Goal: Find contact information: Find contact information

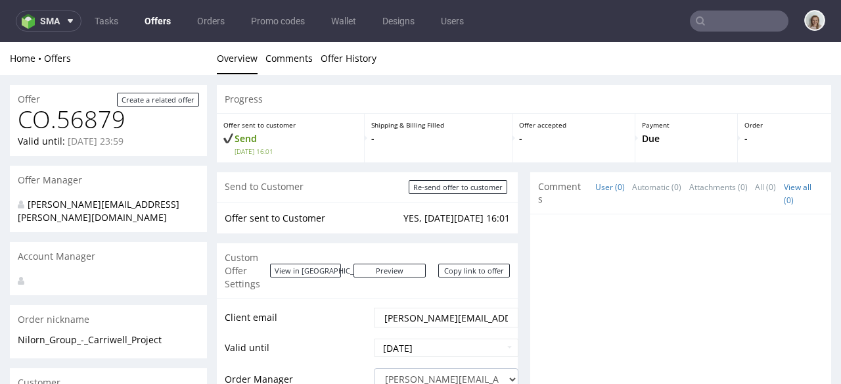
scroll to position [816, 0]
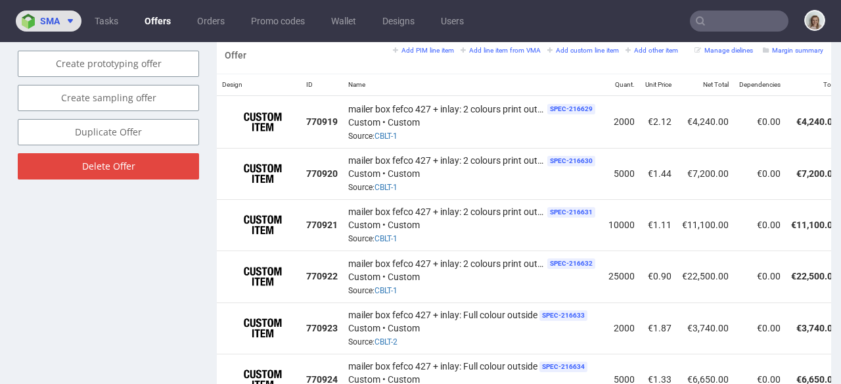
click at [34, 24] on img at bounding box center [31, 21] width 18 height 15
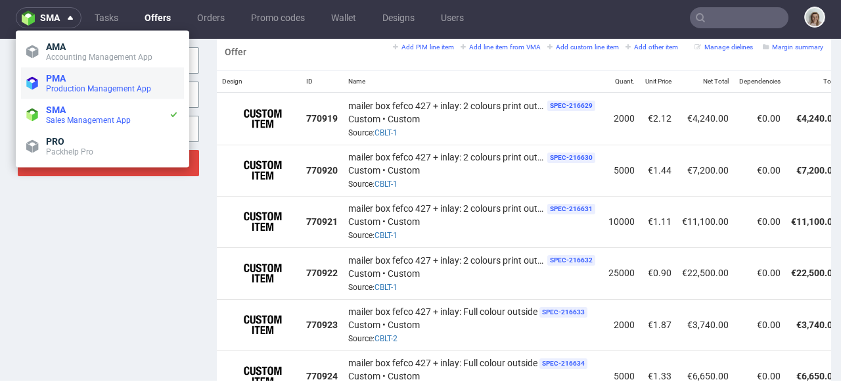
click at [39, 86] on span at bounding box center [33, 83] width 14 height 13
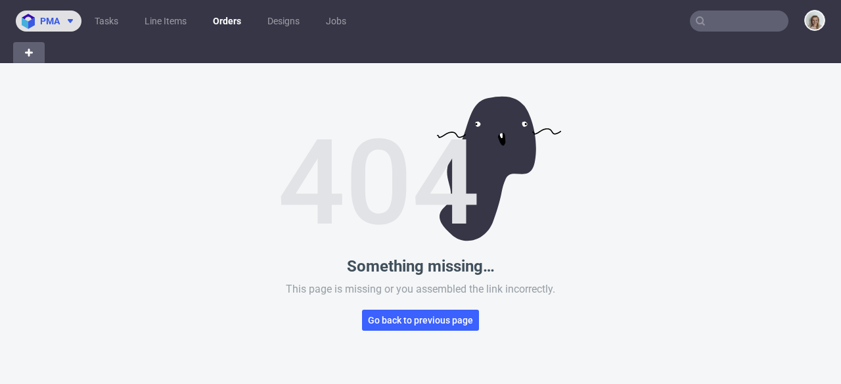
click at [55, 24] on span "pma" at bounding box center [50, 20] width 20 height 9
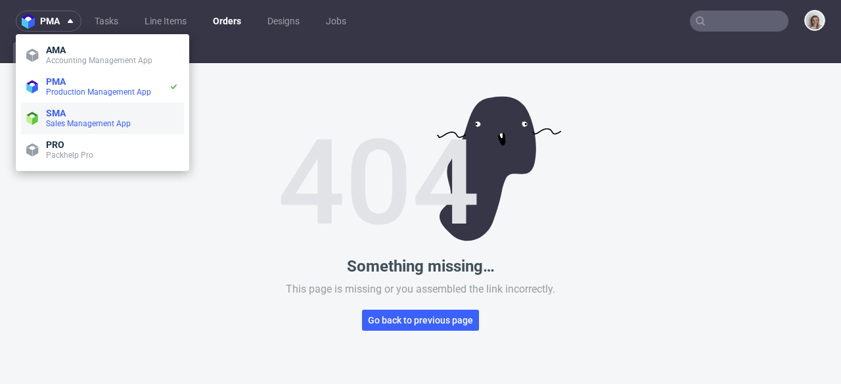
click at [57, 112] on span "SMA" at bounding box center [56, 113] width 20 height 11
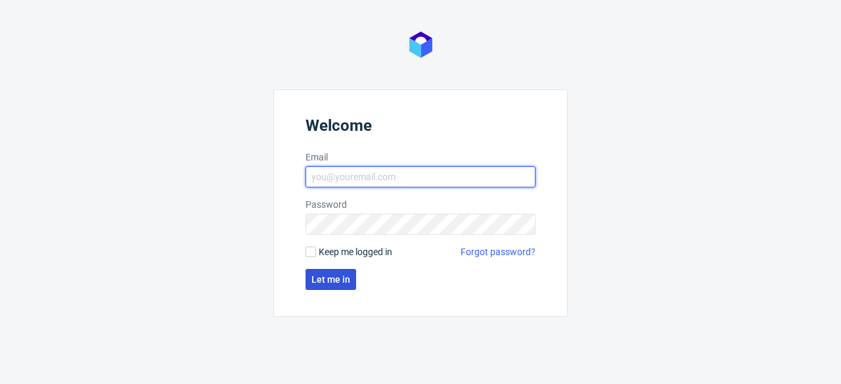
type input "[PERSON_NAME][EMAIL_ADDRESS][PERSON_NAME][DOMAIN_NAME]"
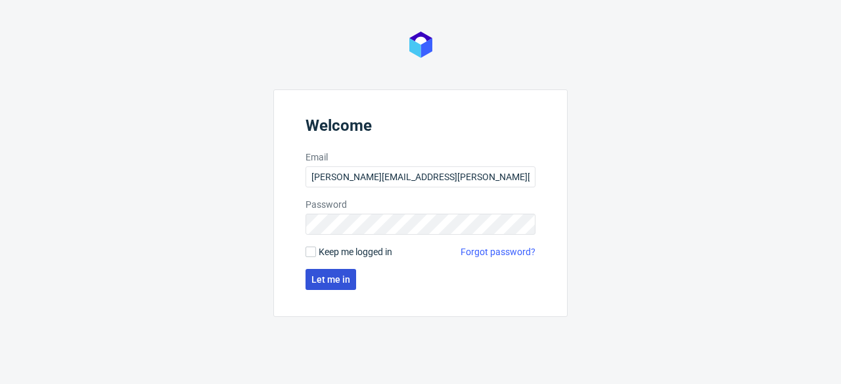
click at [333, 283] on span "Let me in" at bounding box center [331, 279] width 39 height 9
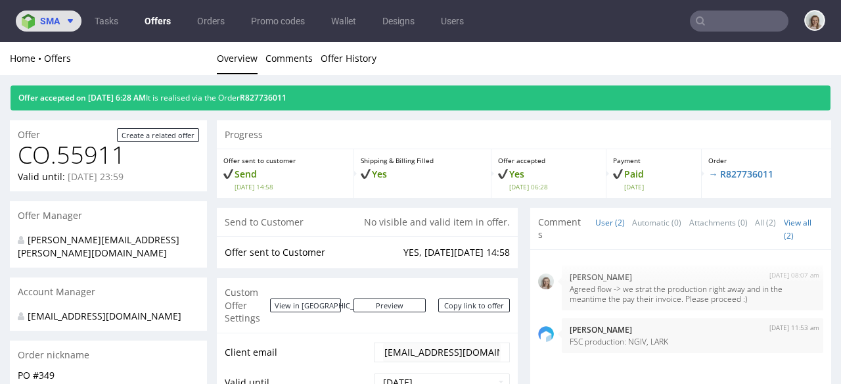
click at [73, 26] on icon at bounding box center [70, 21] width 11 height 11
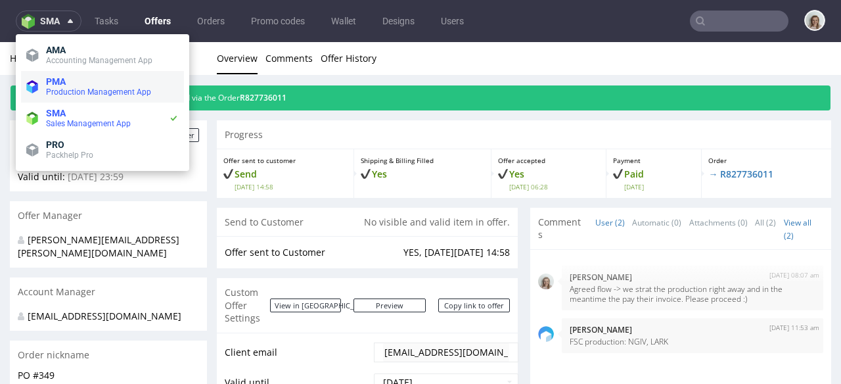
click at [68, 85] on span "PMA" at bounding box center [112, 81] width 133 height 11
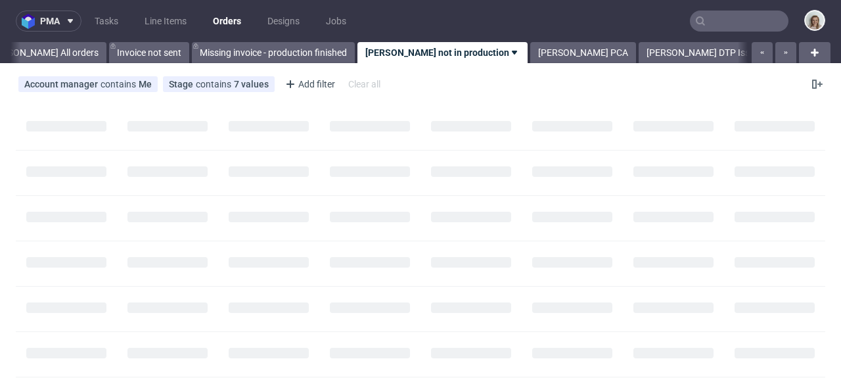
scroll to position [0, 73]
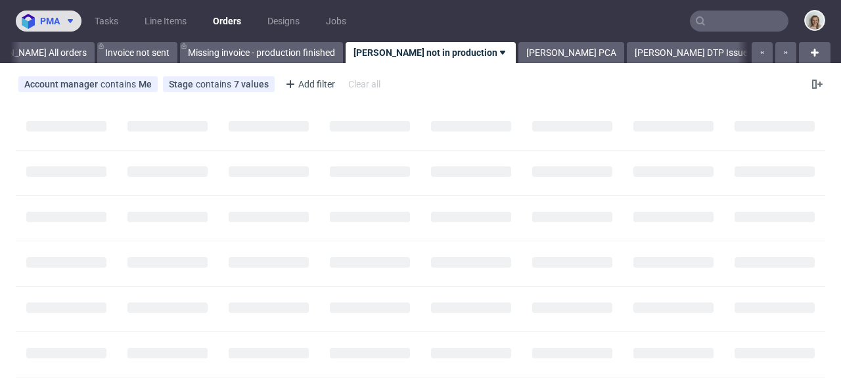
click at [64, 24] on span at bounding box center [68, 21] width 16 height 11
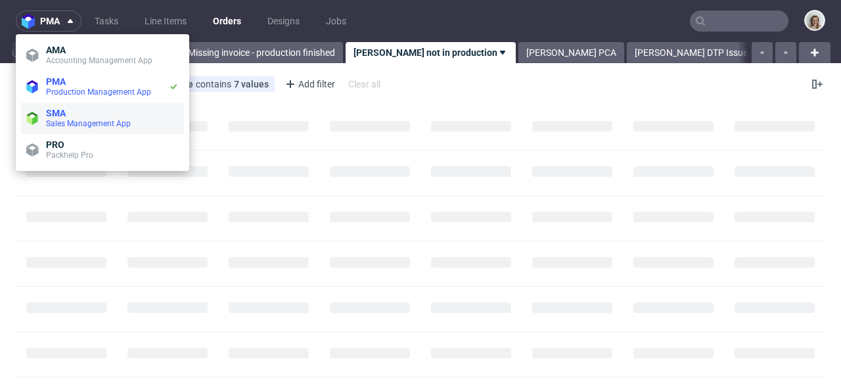
click at [70, 126] on span "Sales Management App" at bounding box center [88, 123] width 85 height 9
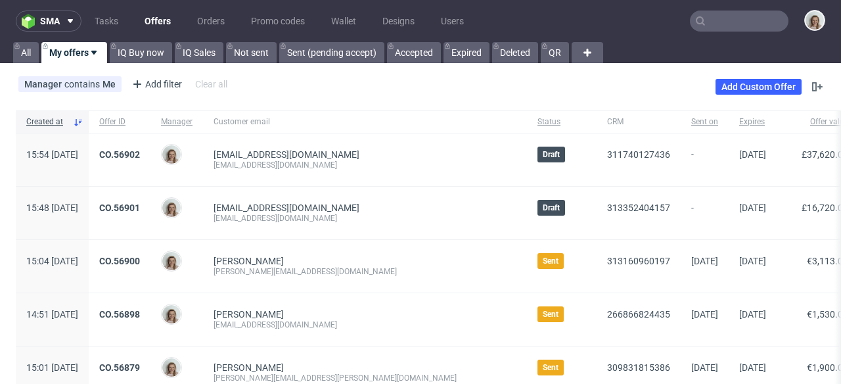
click at [151, 148] on div "CO.56902" at bounding box center [120, 159] width 62 height 53
click at [140, 149] on link "CO.56902" at bounding box center [119, 154] width 41 height 11
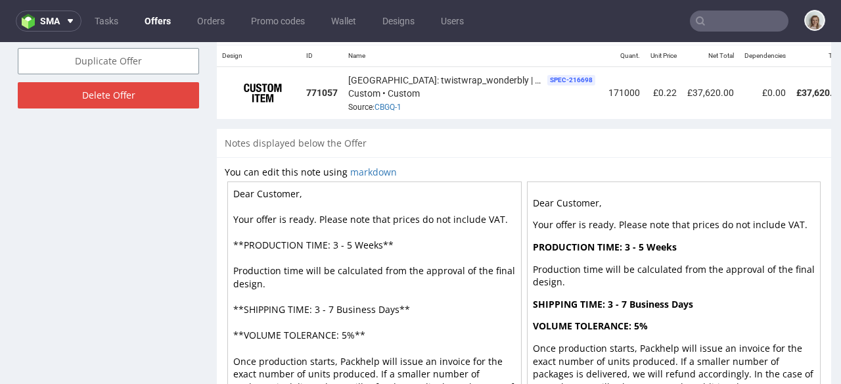
scroll to position [777, 0]
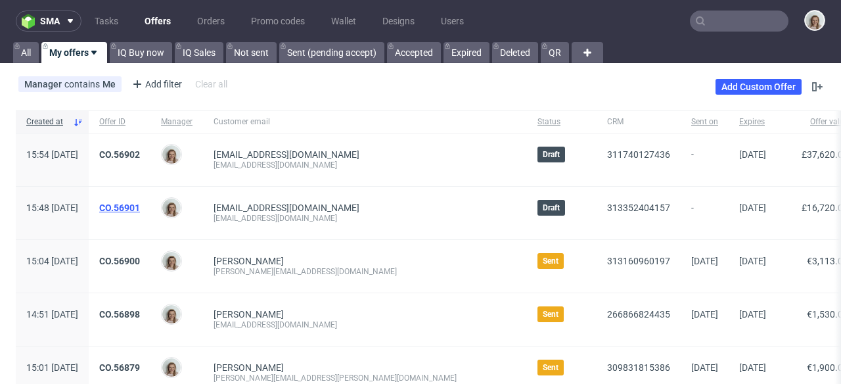
click at [140, 207] on link "CO.56901" at bounding box center [119, 207] width 41 height 11
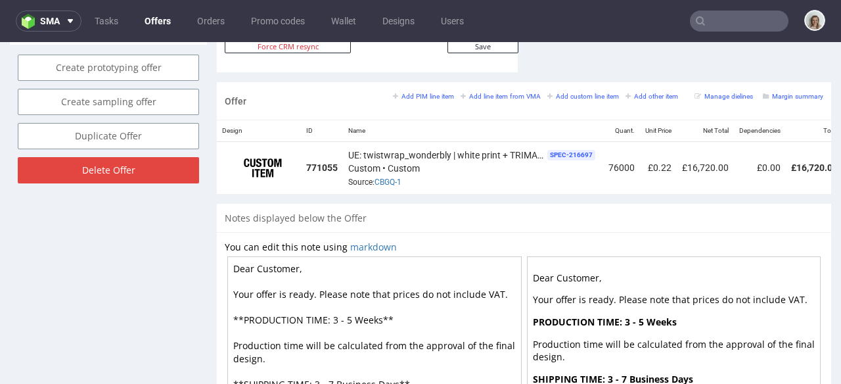
scroll to position [790, 0]
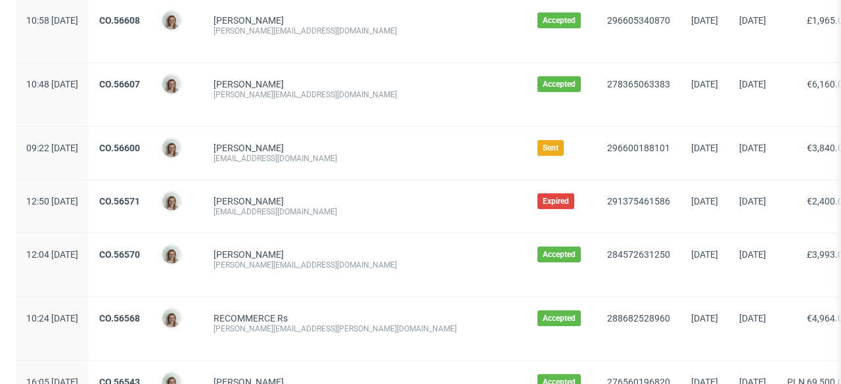
scroll to position [1567, 0]
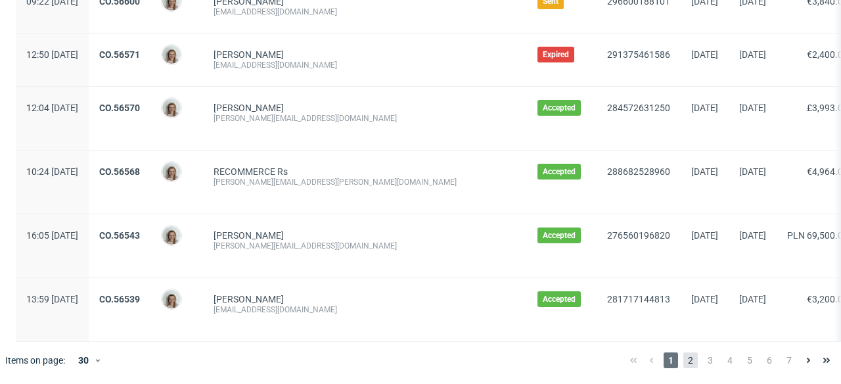
click at [684, 362] on span "2" at bounding box center [691, 360] width 14 height 16
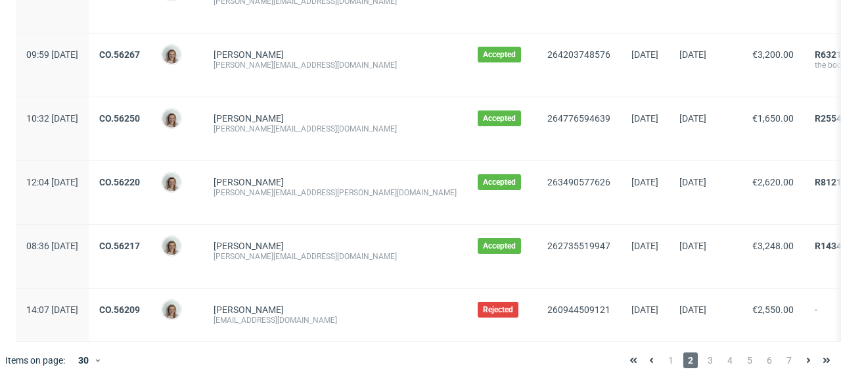
scroll to position [1661, 0]
click at [703, 363] on span "3" at bounding box center [710, 360] width 14 height 16
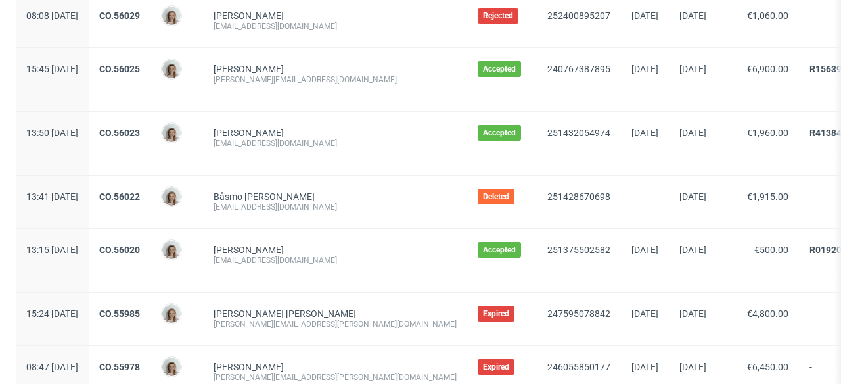
scroll to position [1609, 0]
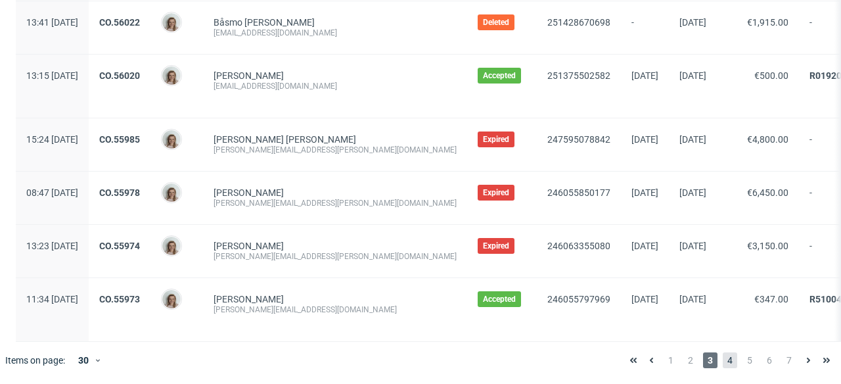
click at [723, 360] on span "4" at bounding box center [730, 360] width 14 height 16
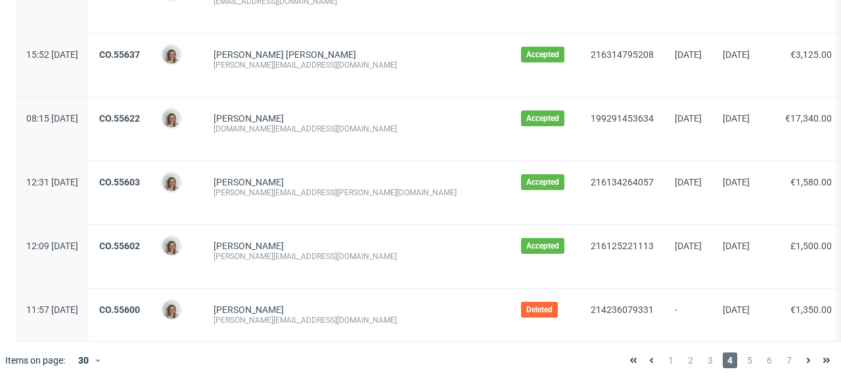
scroll to position [1630, 0]
click at [664, 364] on span "1" at bounding box center [671, 360] width 14 height 16
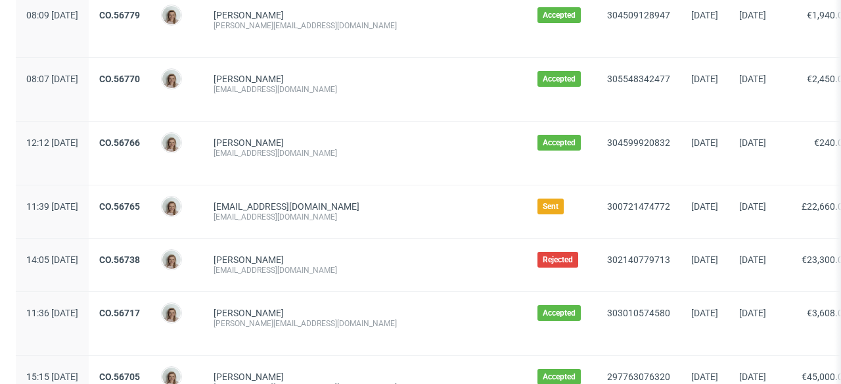
scroll to position [699, 0]
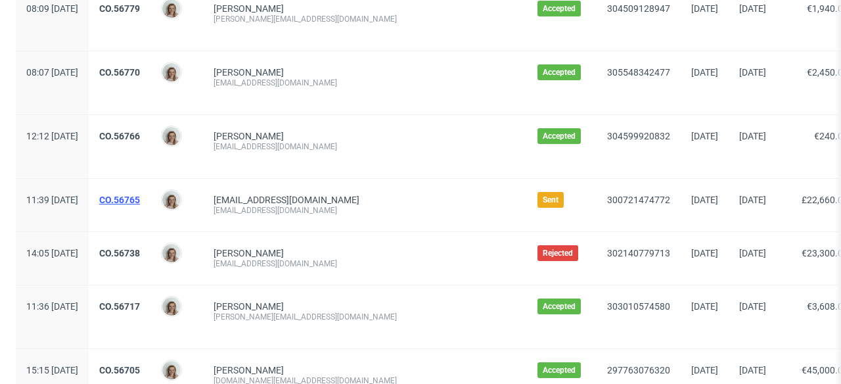
click at [140, 198] on link "CO.56765" at bounding box center [119, 200] width 41 height 11
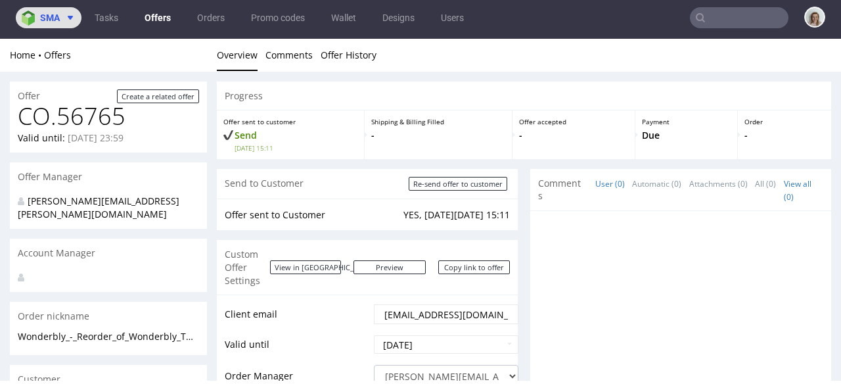
click at [71, 14] on icon at bounding box center [70, 17] width 11 height 11
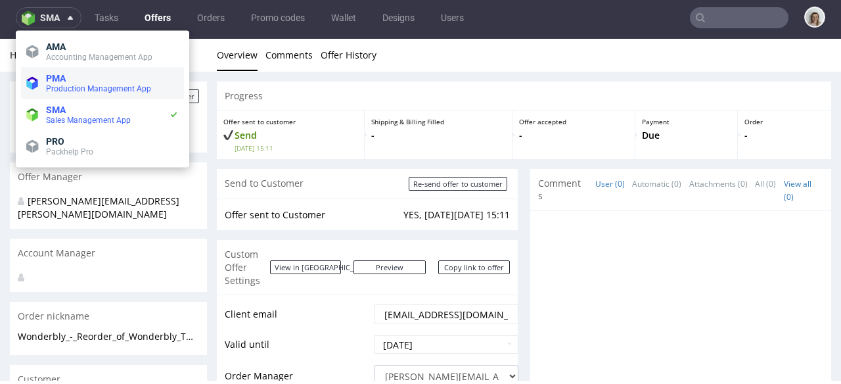
click at [76, 82] on span "PMA" at bounding box center [112, 78] width 133 height 11
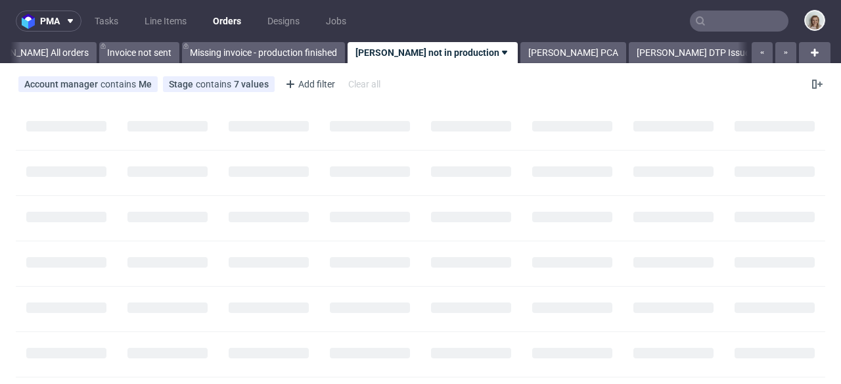
scroll to position [0, 73]
click at [711, 14] on input "text" at bounding box center [739, 21] width 99 height 21
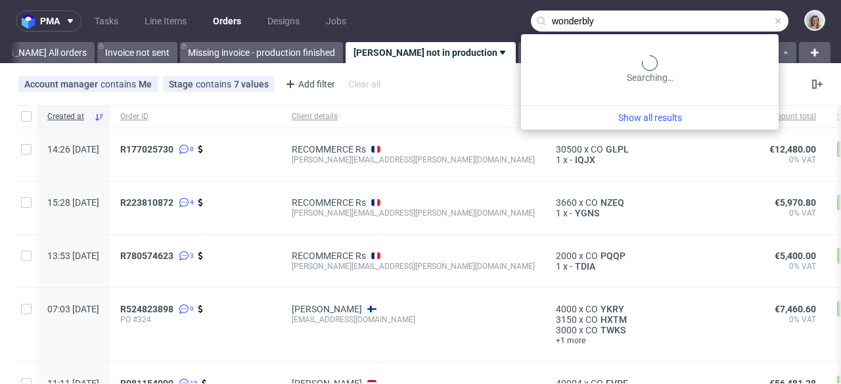
type input "wonderbly"
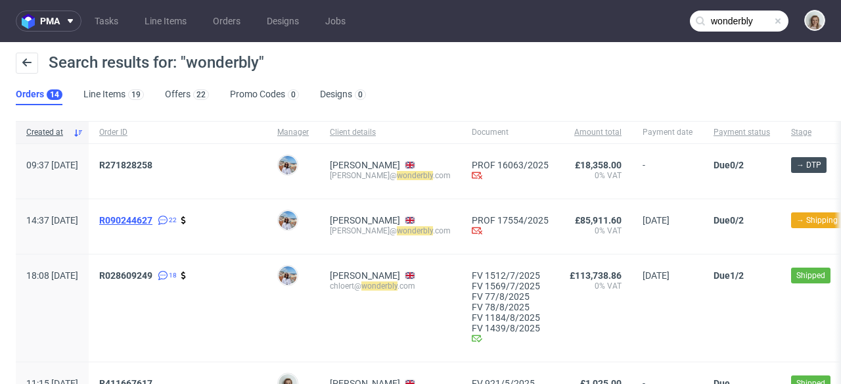
click at [152, 216] on span "R090244627" at bounding box center [125, 220] width 53 height 11
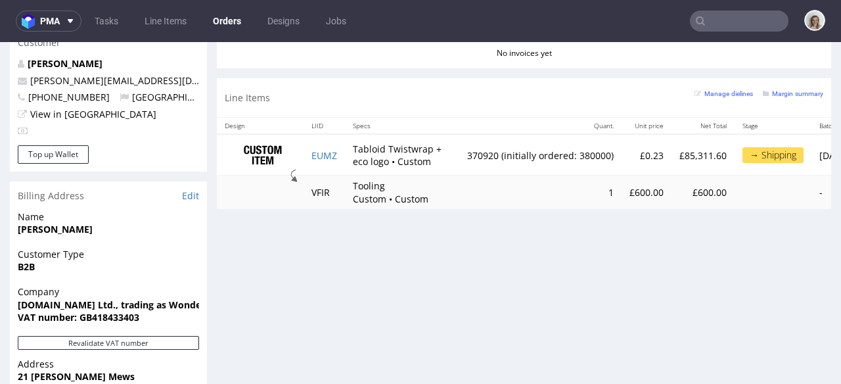
scroll to position [728, 0]
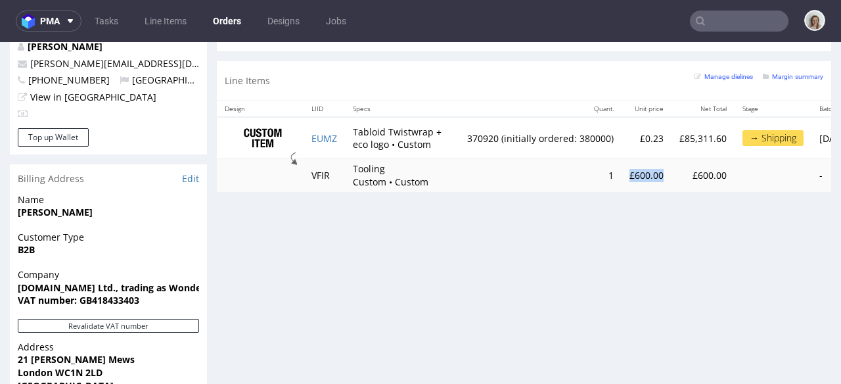
drag, startPoint x: 630, startPoint y: 175, endPoint x: 666, endPoint y: 175, distance: 36.1
click at [666, 175] on td "£600.00" at bounding box center [647, 175] width 50 height 34
copy td "£600.00"
click at [70, 22] on use at bounding box center [70, 21] width 5 height 4
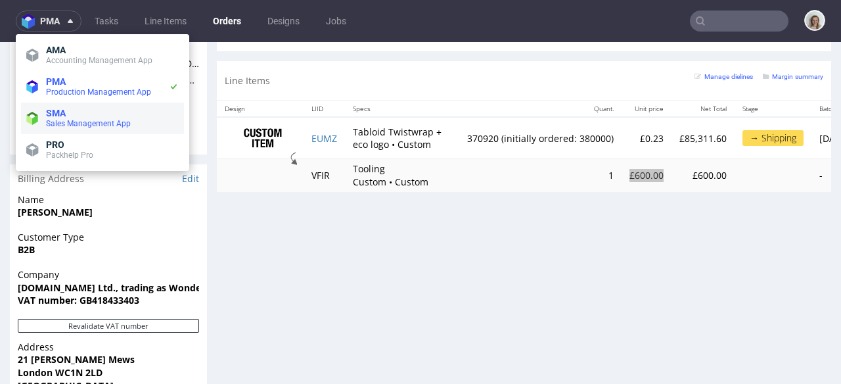
click at [68, 126] on span "Sales Management App" at bounding box center [88, 123] width 85 height 9
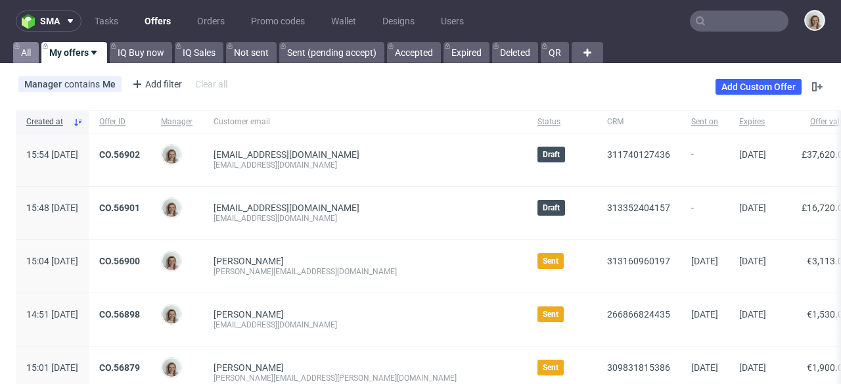
click at [31, 53] on link "All" at bounding box center [26, 52] width 26 height 21
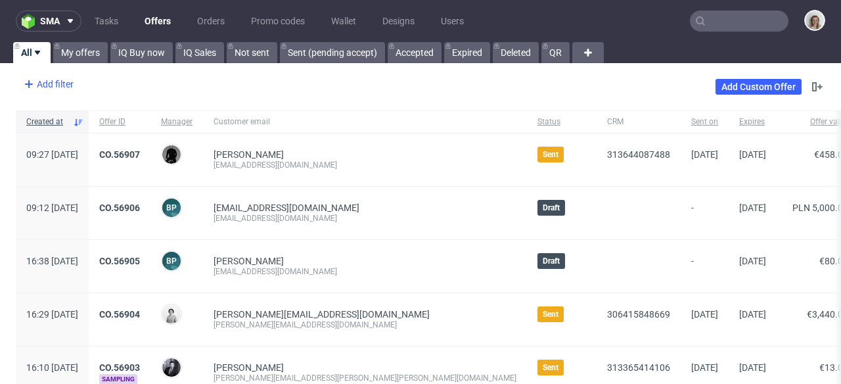
click at [51, 85] on div "Add filter" at bounding box center [47, 84] width 58 height 21
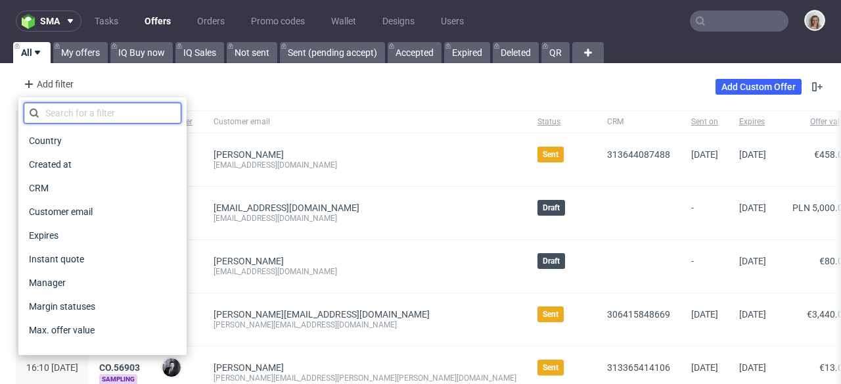
click at [59, 111] on input "text" at bounding box center [103, 113] width 158 height 21
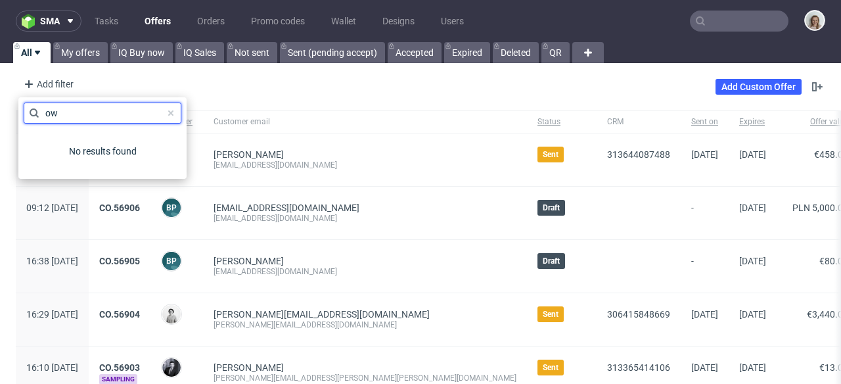
type input "o"
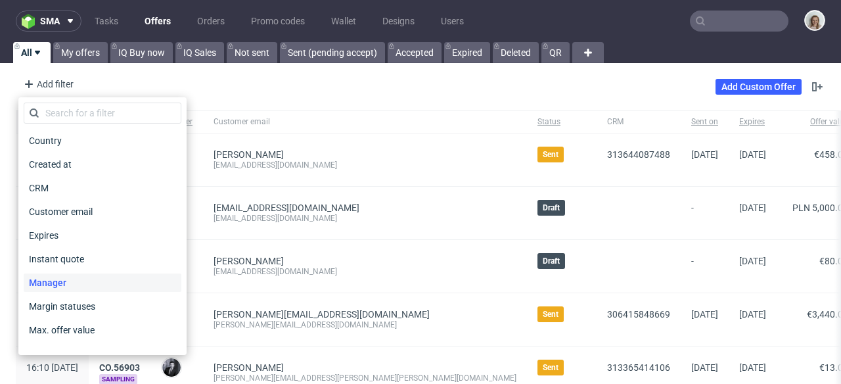
click at [81, 275] on div "Manager" at bounding box center [103, 282] width 158 height 18
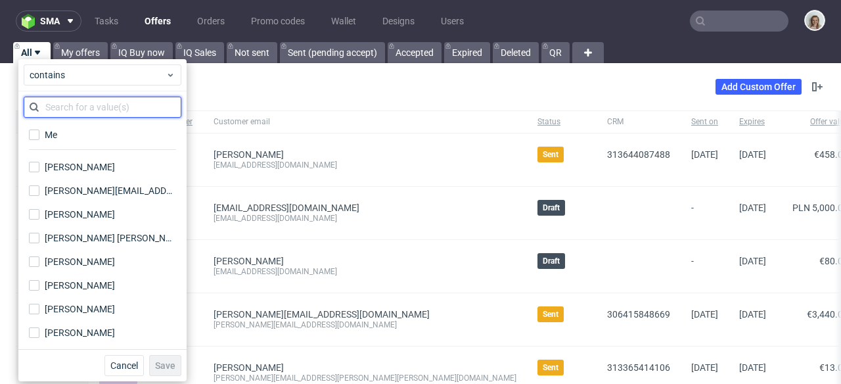
click at [91, 108] on input "text" at bounding box center [103, 107] width 158 height 21
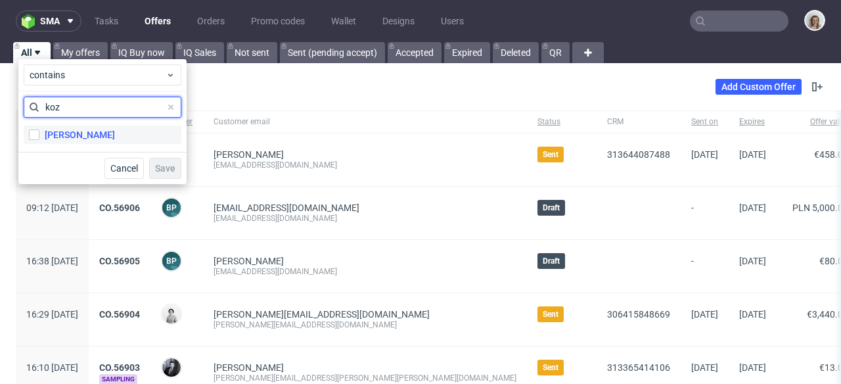
type input "koz"
click at [68, 133] on div "Marta Kozłowska" at bounding box center [80, 134] width 70 height 13
click at [39, 133] on input "Marta Kozłowska" at bounding box center [34, 134] width 11 height 11
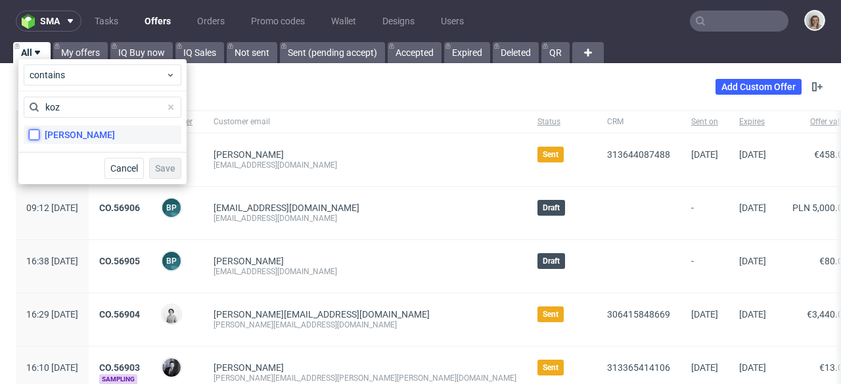
checkbox input "true"
click at [162, 172] on span "Save" at bounding box center [165, 168] width 20 height 9
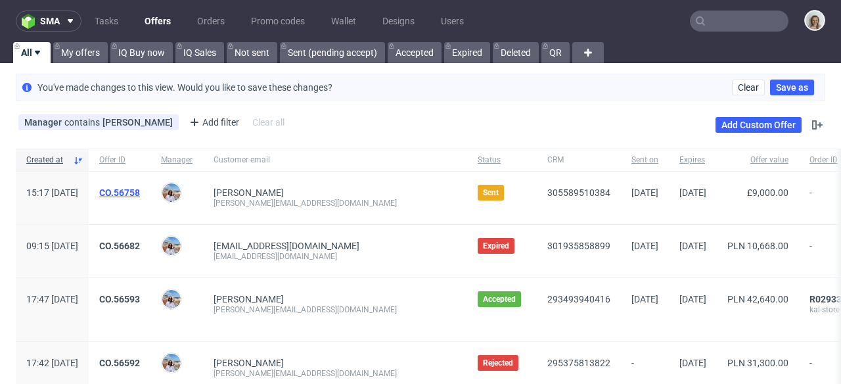
click at [140, 189] on link "CO.56758" at bounding box center [119, 192] width 41 height 11
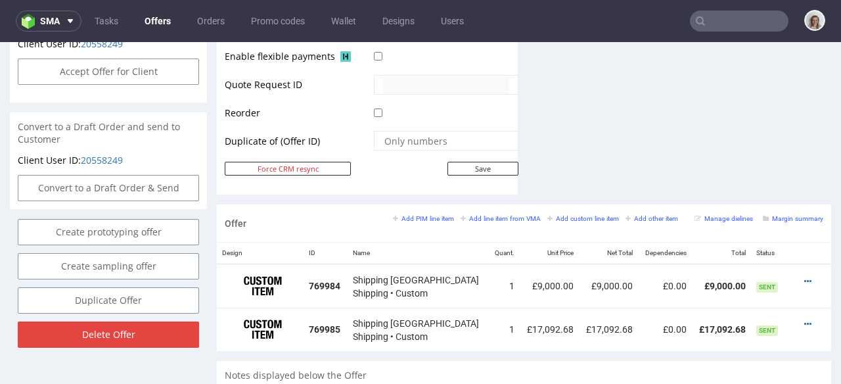
scroll to position [649, 0]
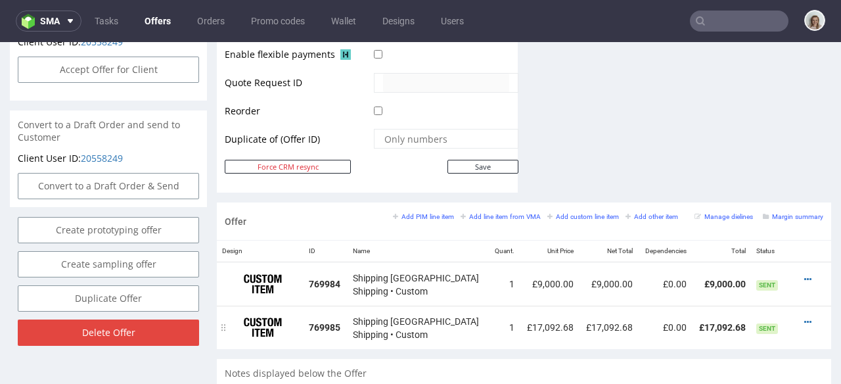
click at [803, 315] on div at bounding box center [810, 321] width 15 height 13
click at [804, 317] on icon at bounding box center [807, 321] width 7 height 9
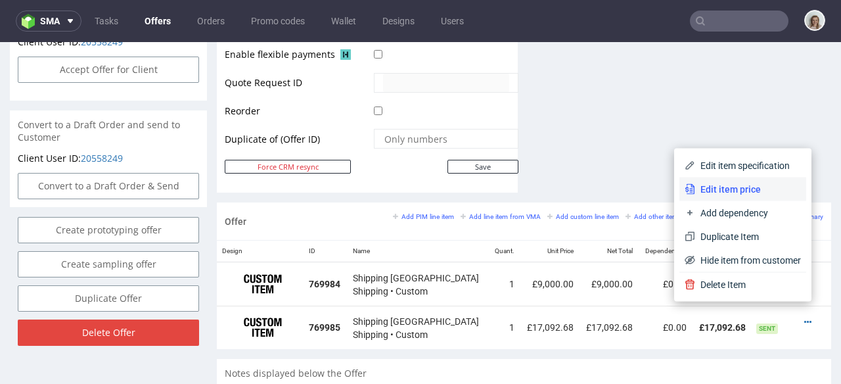
click at [730, 187] on span "Edit item price" at bounding box center [748, 189] width 106 height 13
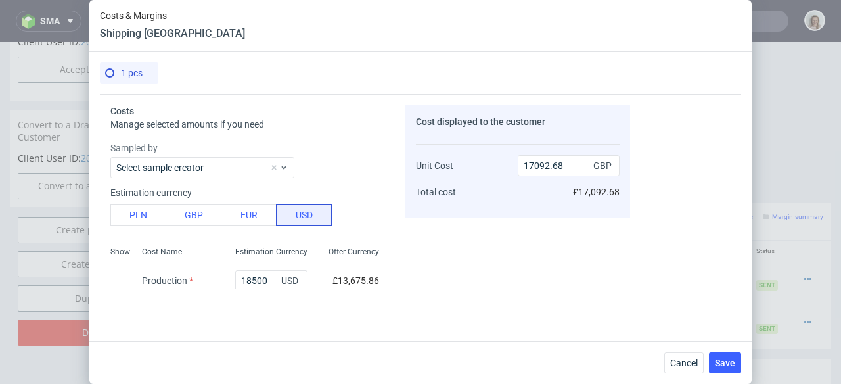
scroll to position [0, 0]
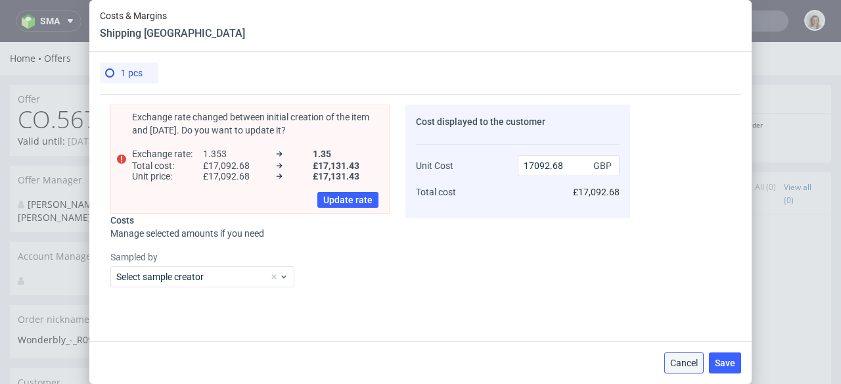
click at [674, 355] on button "Cancel" at bounding box center [683, 362] width 39 height 21
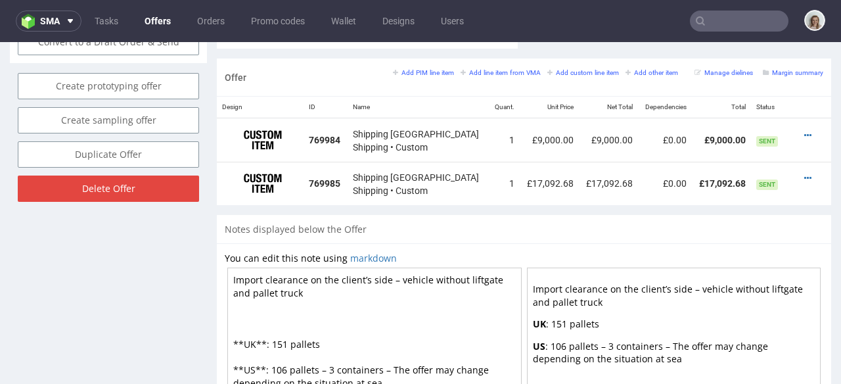
scroll to position [798, 0]
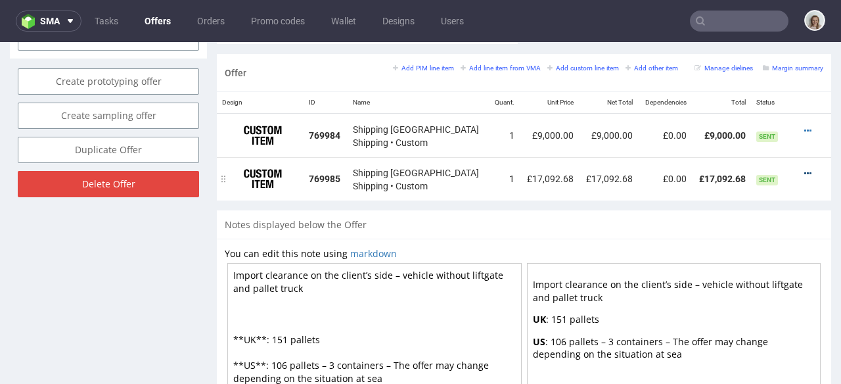
click at [804, 169] on icon at bounding box center [807, 173] width 7 height 9
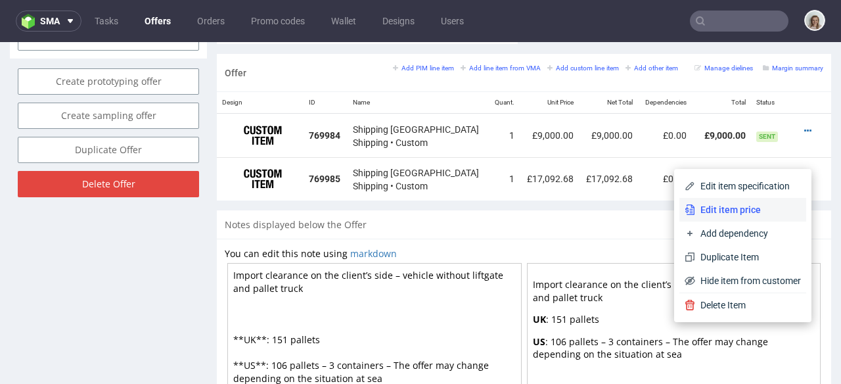
click at [746, 203] on span "Edit item price" at bounding box center [748, 209] width 106 height 13
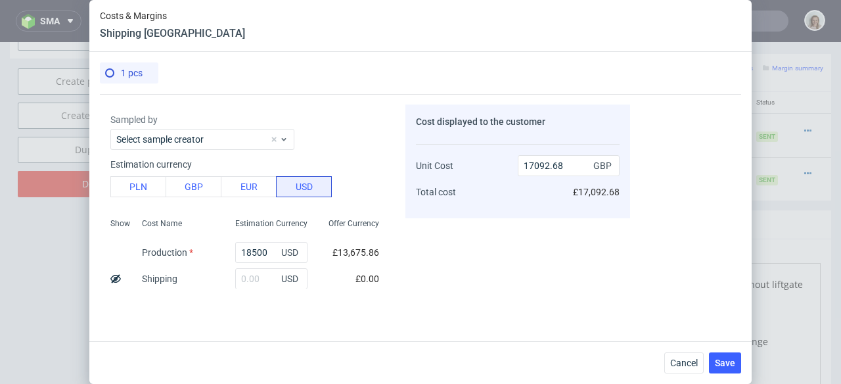
scroll to position [130, 0]
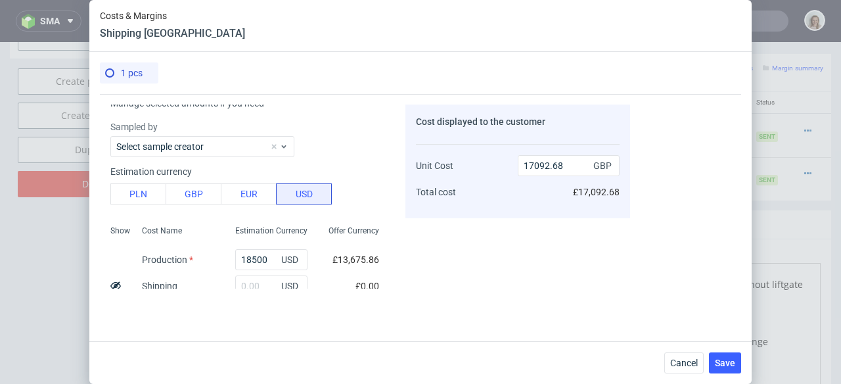
click at [32, 261] on div "Costs & Margins Shipping USA 1 pcs Exchange rate changed between initial creati…" at bounding box center [420, 192] width 841 height 384
click at [674, 360] on span "Cancel" at bounding box center [684, 362] width 28 height 9
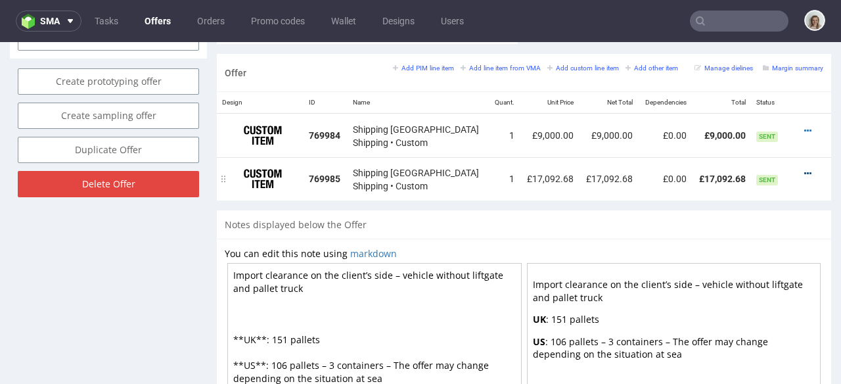
click at [804, 169] on icon at bounding box center [807, 173] width 7 height 9
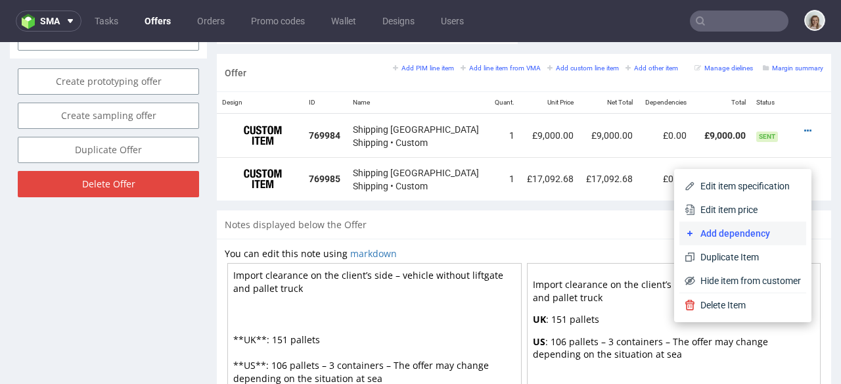
click at [730, 229] on span "Add dependency" at bounding box center [748, 233] width 106 height 13
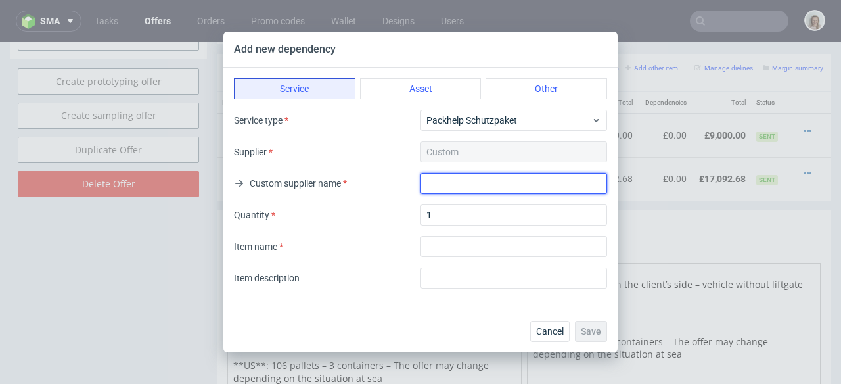
click at [478, 179] on input "text" at bounding box center [514, 183] width 187 height 21
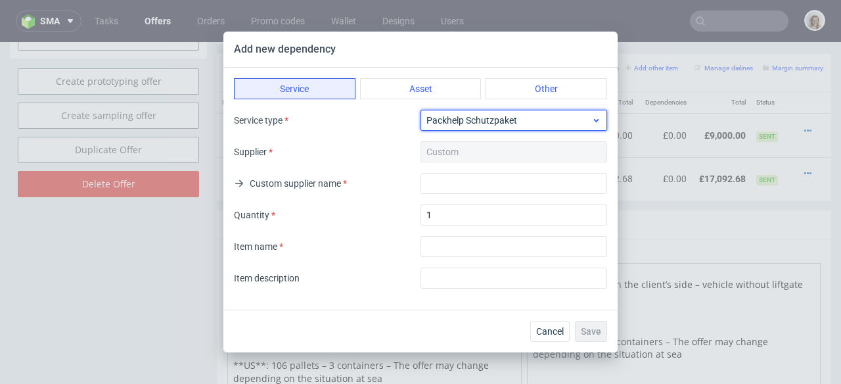
click at [459, 122] on span "Packhelp Schutzpaket" at bounding box center [509, 120] width 165 height 13
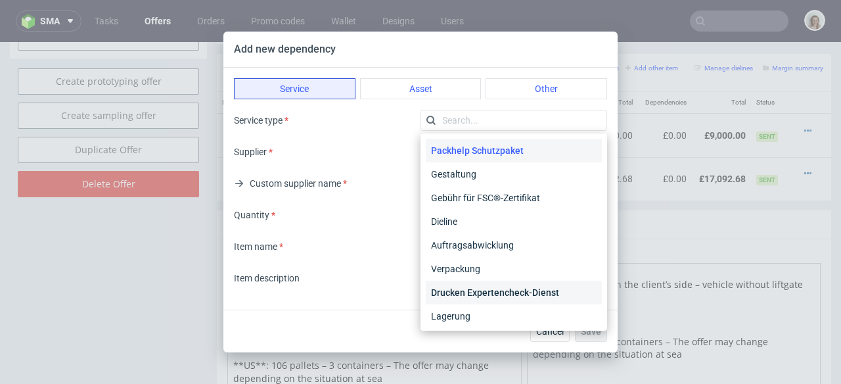
scroll to position [26, 0]
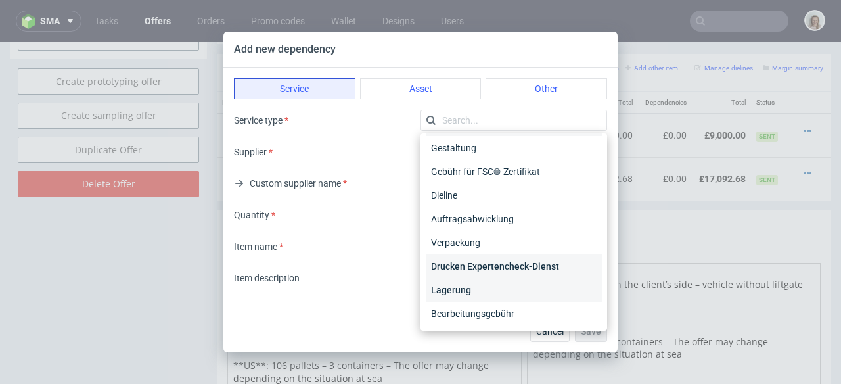
click at [455, 288] on div "Lagerung" at bounding box center [514, 290] width 176 height 24
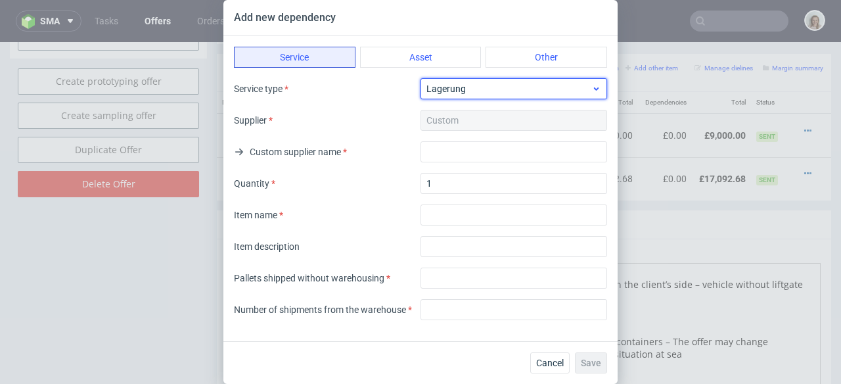
click at [453, 94] on span "Lagerung" at bounding box center [509, 88] width 165 height 13
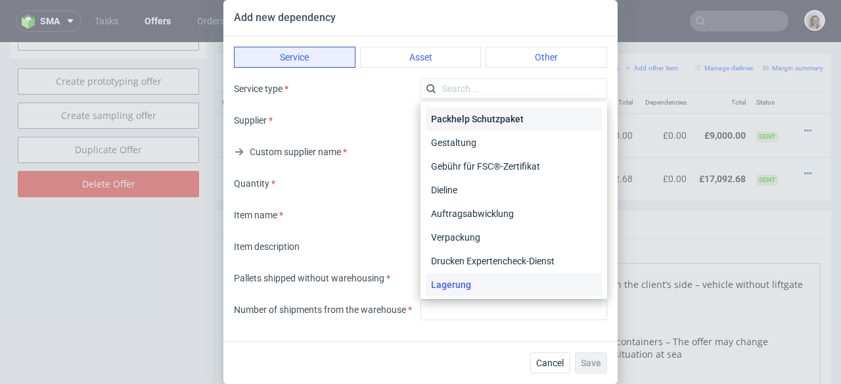
click at [456, 122] on div "Packhelp Schutzpaket" at bounding box center [514, 119] width 176 height 24
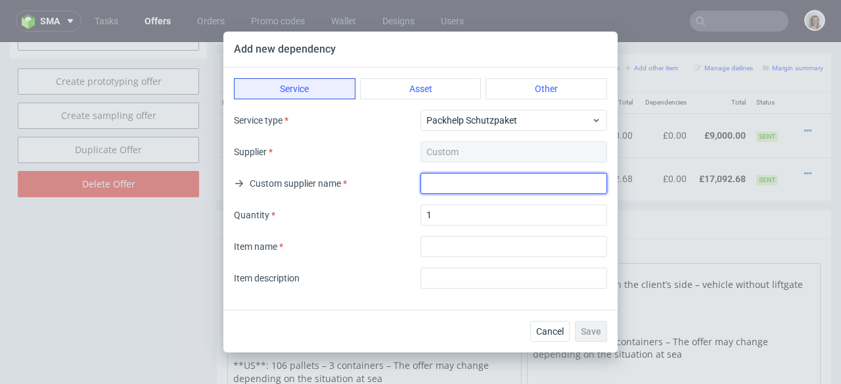
click at [447, 183] on input "text" at bounding box center [514, 183] width 187 height 21
drag, startPoint x: 514, startPoint y: 178, endPoint x: 388, endPoint y: 178, distance: 125.5
click at [388, 178] on div "Custom supplier name All Risks insurance" at bounding box center [420, 183] width 373 height 21
type input "All Risks insurance"
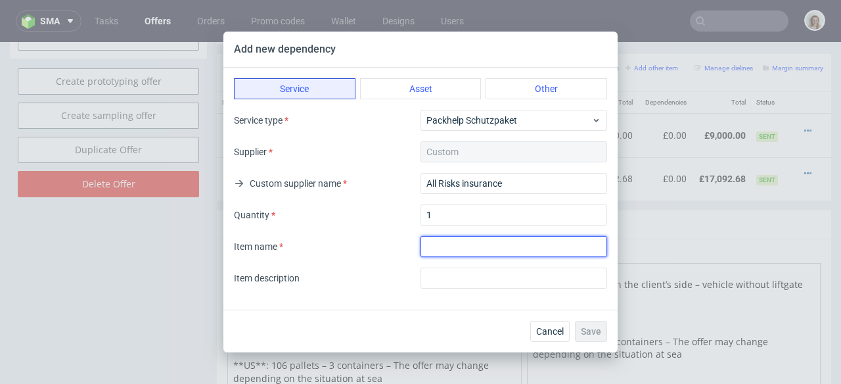
click at [435, 239] on input "textarea" at bounding box center [514, 246] width 187 height 21
paste input "All Risks insurance"
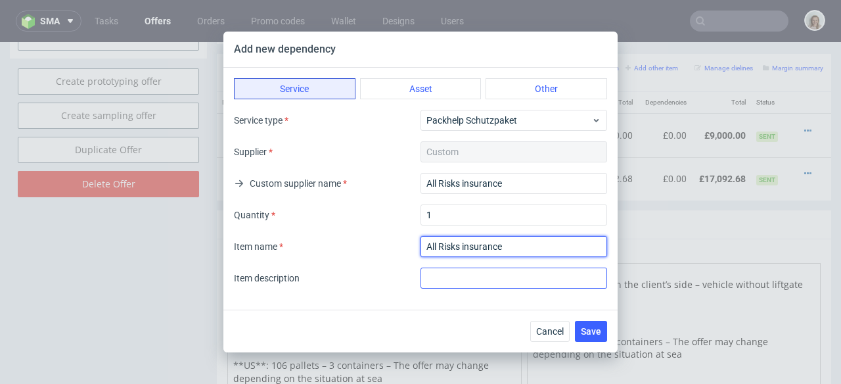
type input "All Risks insurance"
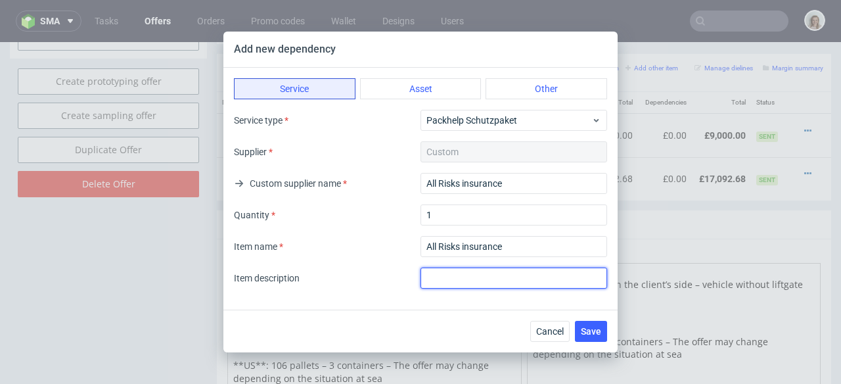
click at [441, 278] on input "text" at bounding box center [514, 277] width 187 height 21
paste input "All Risks insurance"
type input "All Risks insurance"
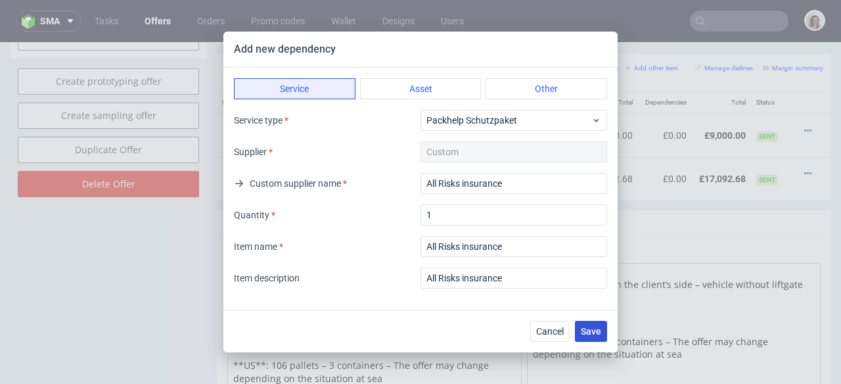
click at [597, 338] on button "Save" at bounding box center [591, 331] width 32 height 21
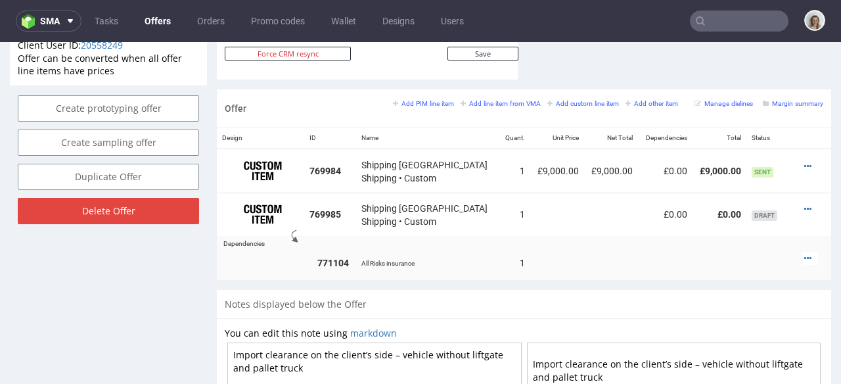
scroll to position [764, 0]
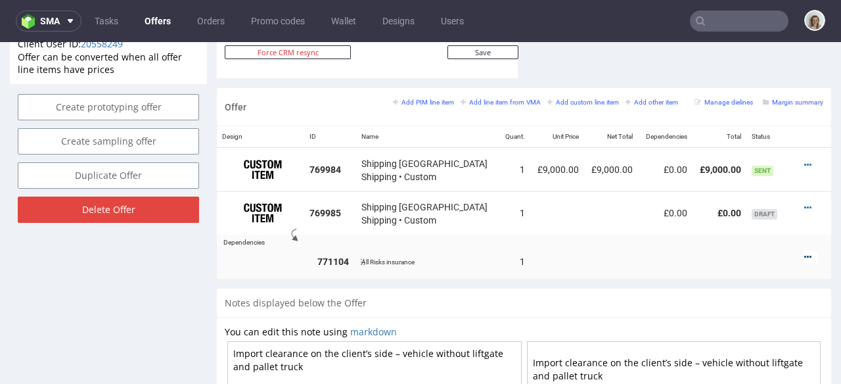
click at [804, 252] on icon at bounding box center [807, 256] width 7 height 9
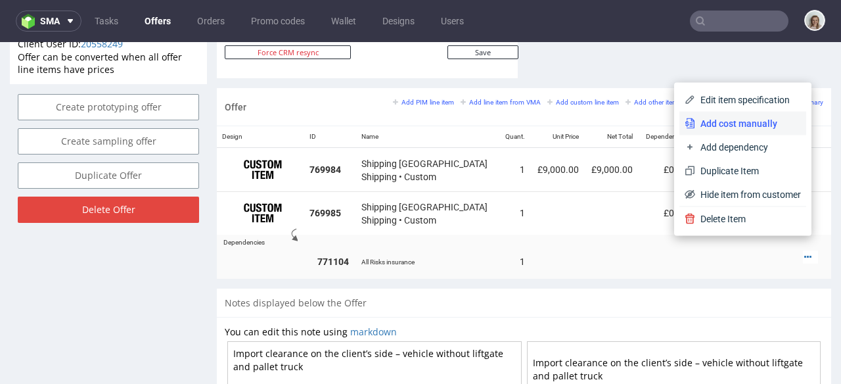
click at [712, 116] on li "Add cost manually" at bounding box center [743, 124] width 127 height 24
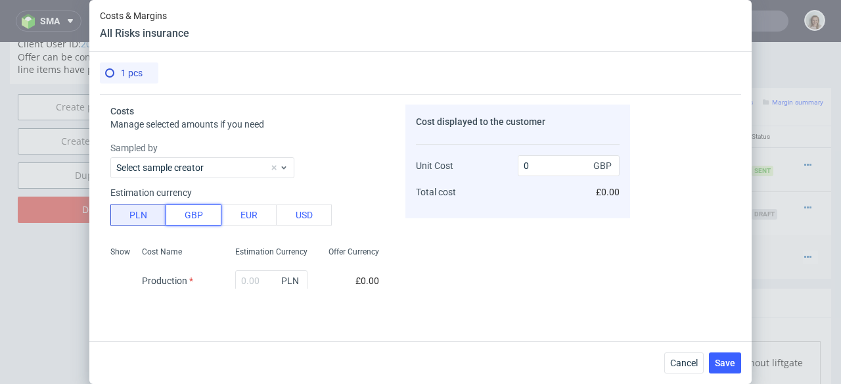
click at [194, 214] on button "GBP" at bounding box center [194, 214] width 56 height 21
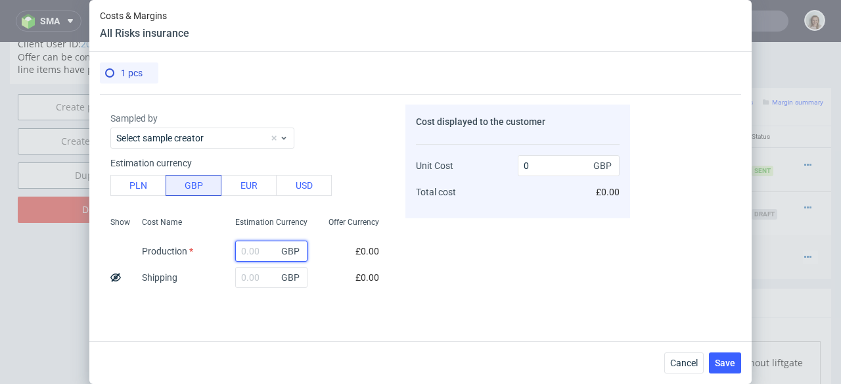
click at [246, 243] on input "text" at bounding box center [271, 251] width 72 height 21
type input "535"
type input "53."
type input "53"
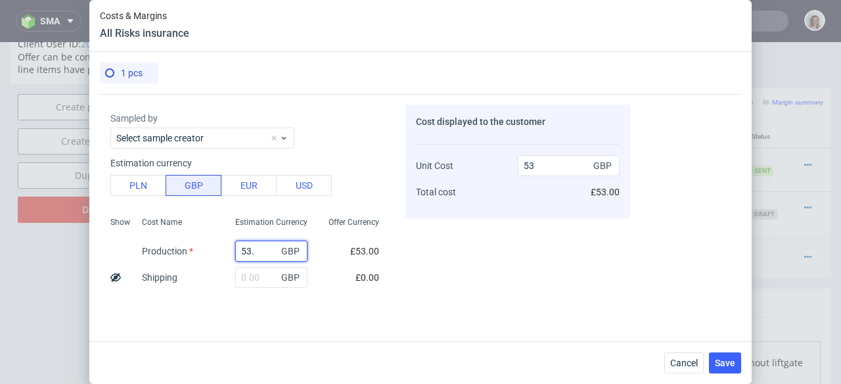
type input "53.5"
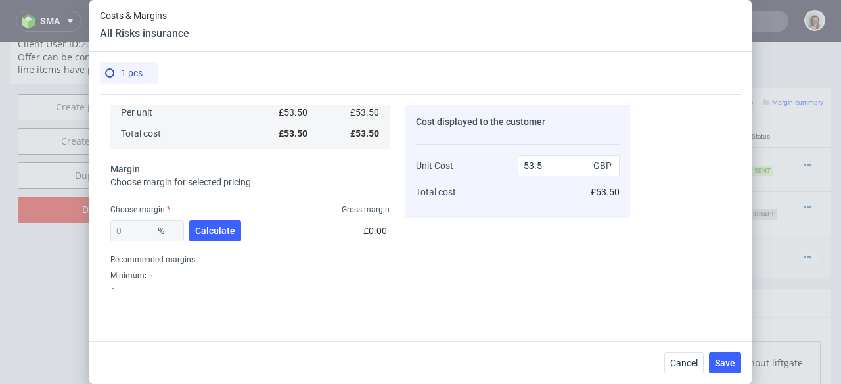
scroll to position [287, 0]
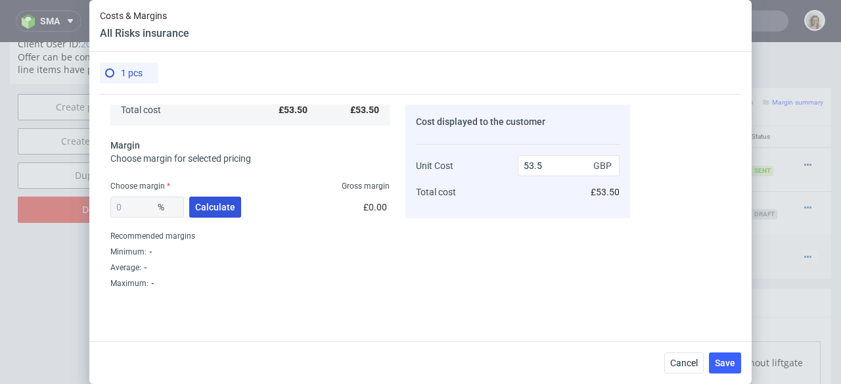
type input "53.5"
click at [227, 206] on span "Calculate" at bounding box center [215, 206] width 40 height 9
type input "57.93"
type input "127.17"
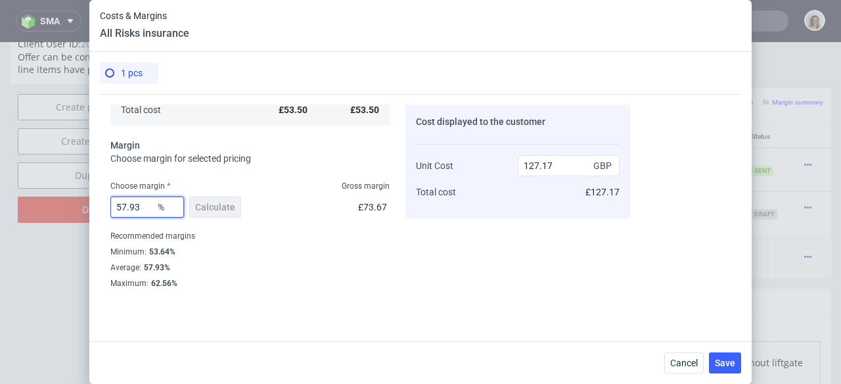
drag, startPoint x: 147, startPoint y: 206, endPoint x: 106, endPoint y: 204, distance: 40.8
click at [106, 204] on div "Costs Manage selected amounts if you need Sampled by Select sample creator Esti…" at bounding box center [365, 191] width 530 height 195
type input "0"
type input "53.5"
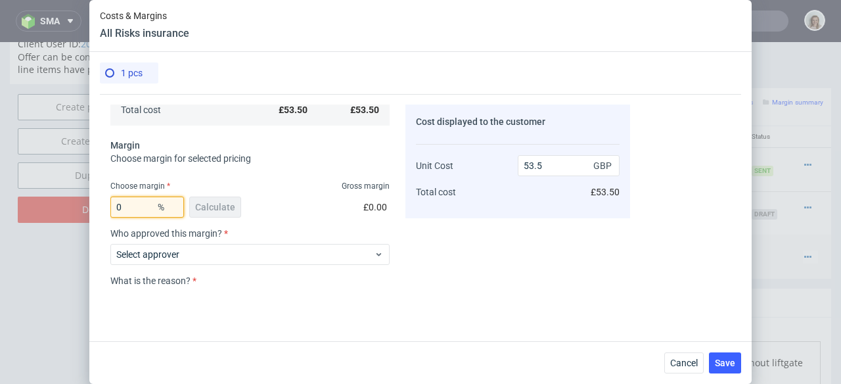
type input "0"
click at [313, 216] on div "0 % Calculate £0.00" at bounding box center [249, 209] width 279 height 37
click at [305, 243] on div "Select approver" at bounding box center [249, 252] width 279 height 26
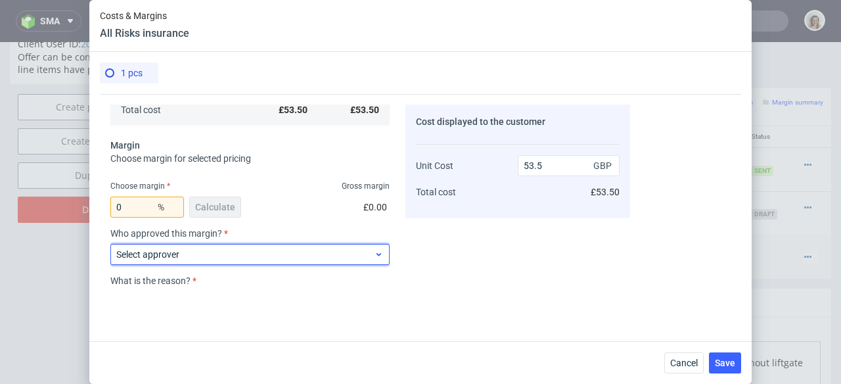
click at [303, 259] on span "Select approver" at bounding box center [245, 254] width 258 height 13
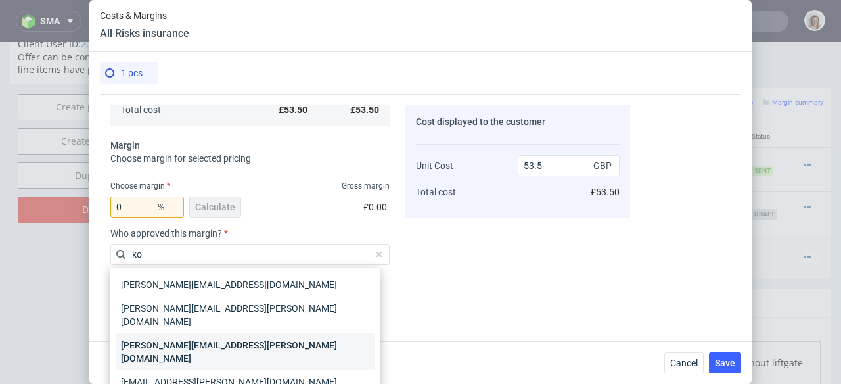
type input "ko"
click at [262, 335] on div "[PERSON_NAME][EMAIL_ADDRESS][PERSON_NAME][DOMAIN_NAME]" at bounding box center [245, 351] width 259 height 37
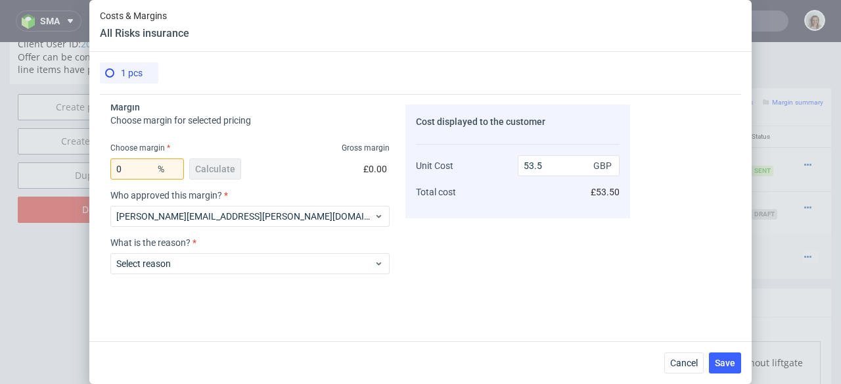
scroll to position [342, 0]
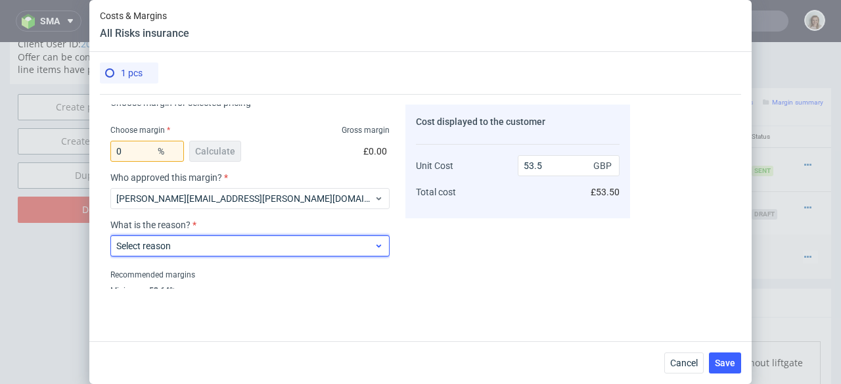
click at [264, 248] on span "Select reason" at bounding box center [245, 245] width 258 height 13
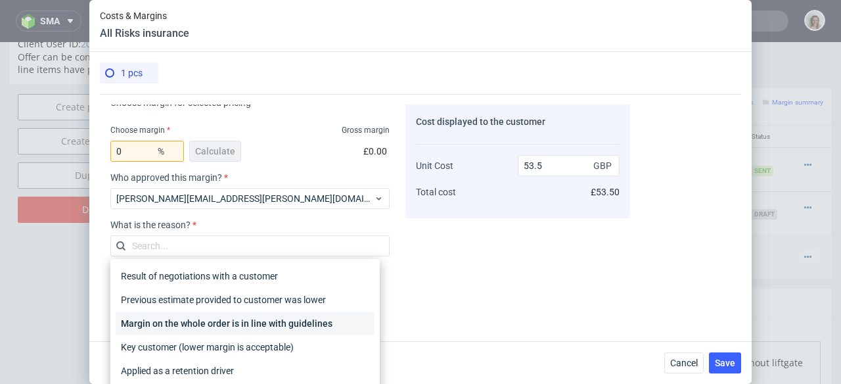
click at [287, 327] on div "Margin on the whole order is in line with guidelines" at bounding box center [245, 324] width 259 height 24
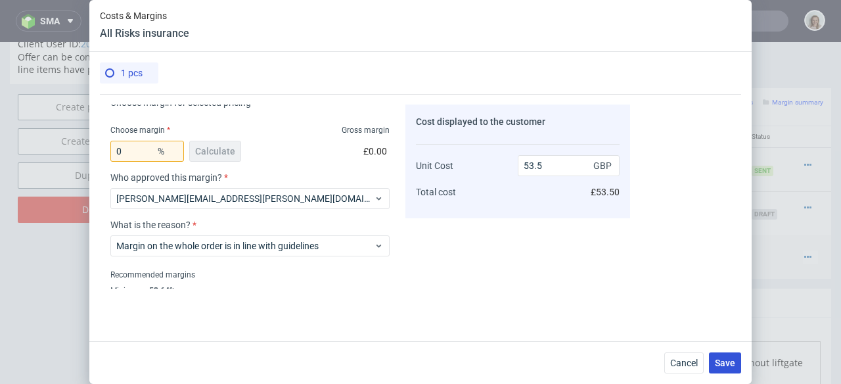
click at [722, 366] on span "Save" at bounding box center [725, 362] width 20 height 9
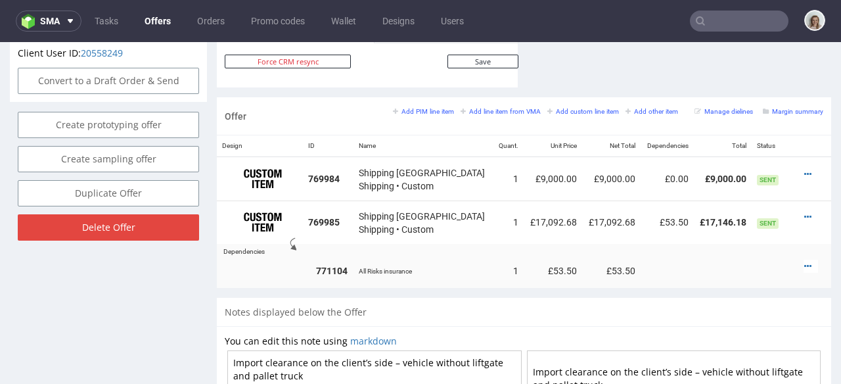
scroll to position [756, 0]
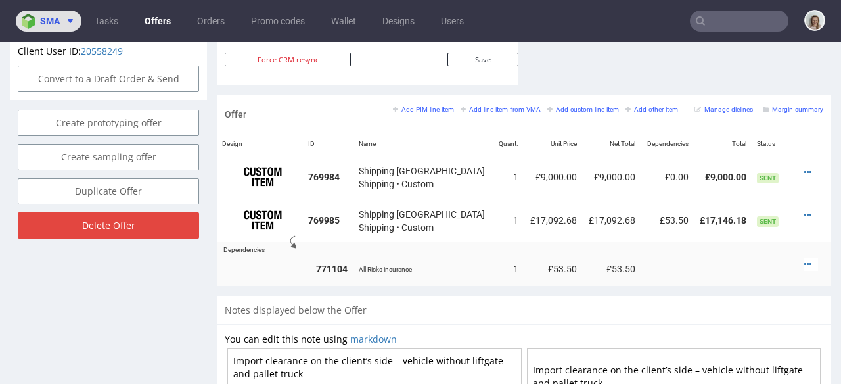
click at [41, 26] on button "sma" at bounding box center [49, 21] width 66 height 21
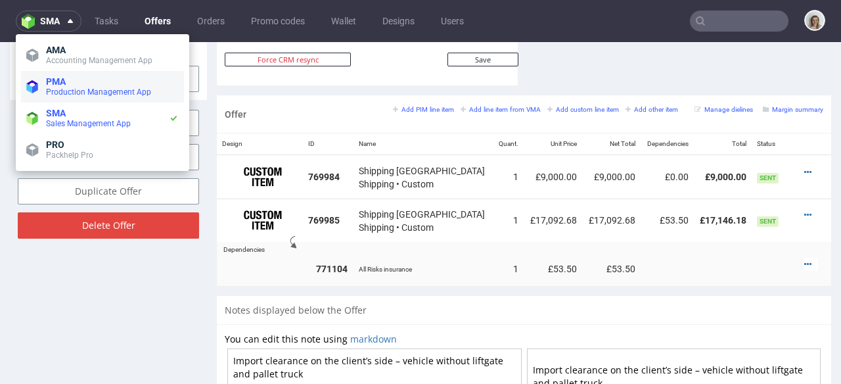
click at [49, 91] on span "Production Management App" at bounding box center [98, 91] width 105 height 9
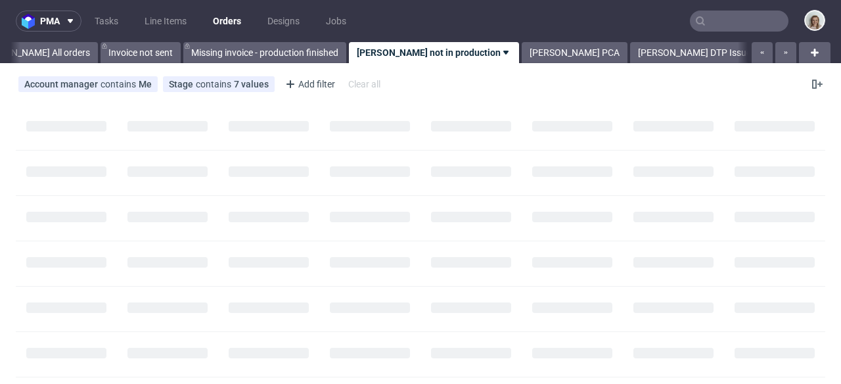
scroll to position [0, 73]
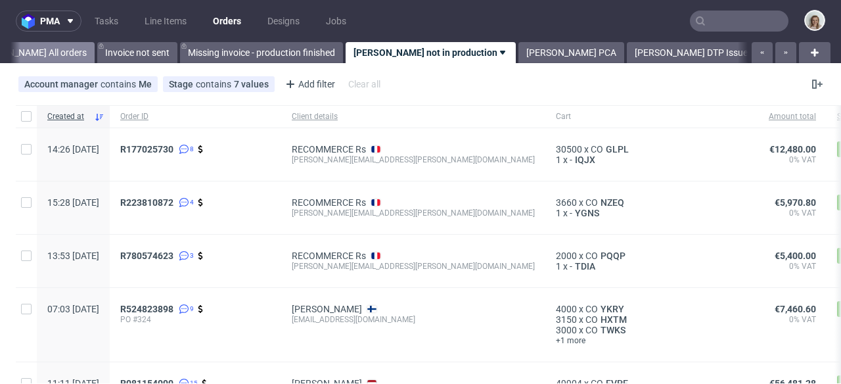
click at [44, 54] on link "Monika All orders" at bounding box center [31, 52] width 126 height 21
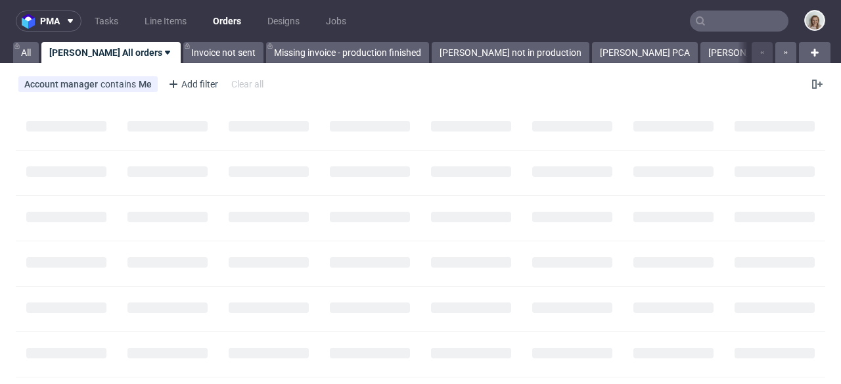
click at [699, 22] on input "text" at bounding box center [739, 21] width 99 height 21
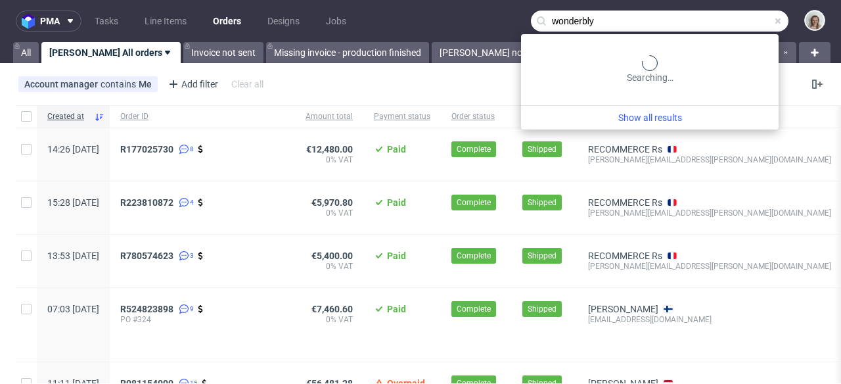
type input "wonderbly"
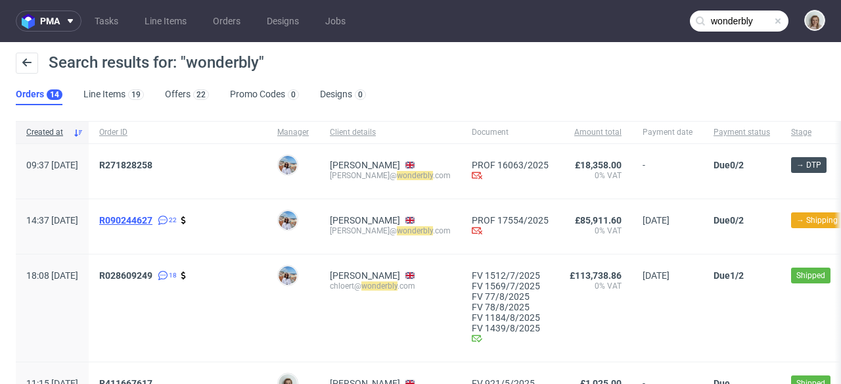
click at [152, 218] on span "R090244627" at bounding box center [125, 220] width 53 height 11
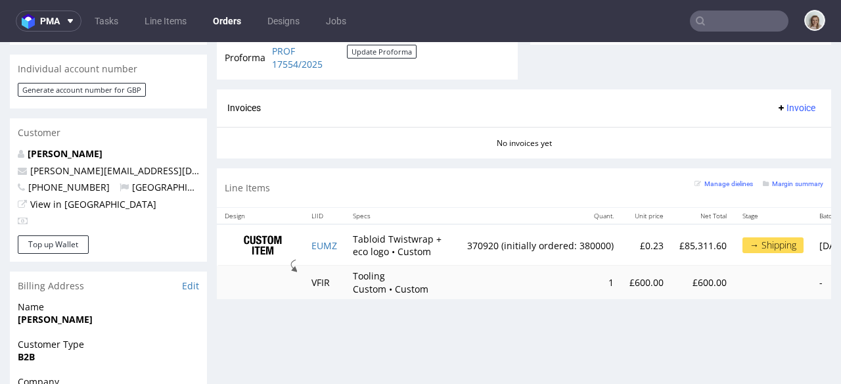
scroll to position [626, 0]
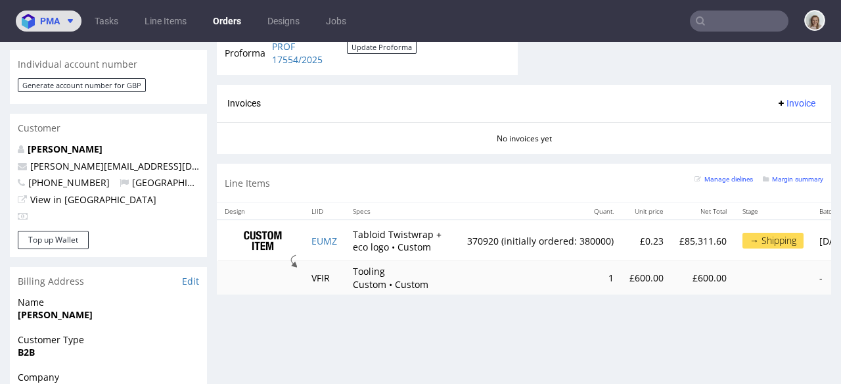
click at [57, 22] on span "pma" at bounding box center [50, 20] width 20 height 9
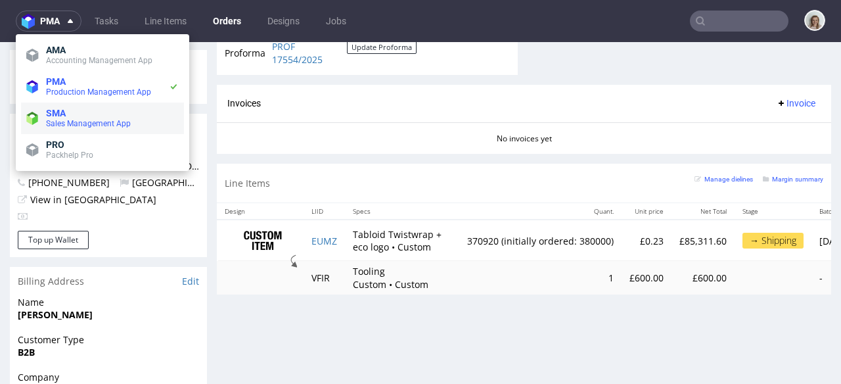
click at [58, 116] on span "SMA" at bounding box center [56, 113] width 20 height 11
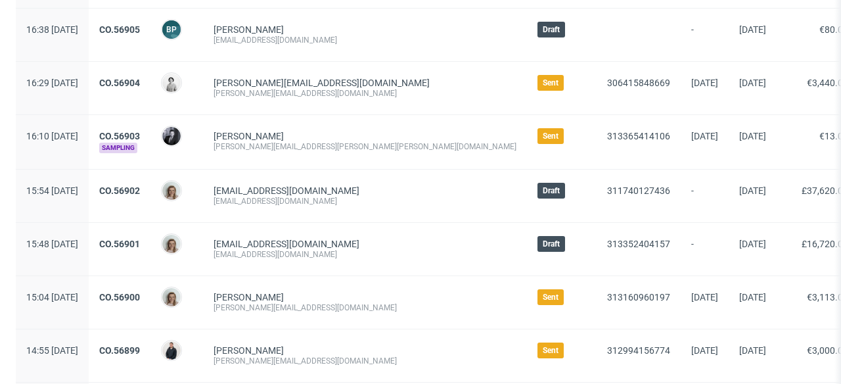
scroll to position [239, 0]
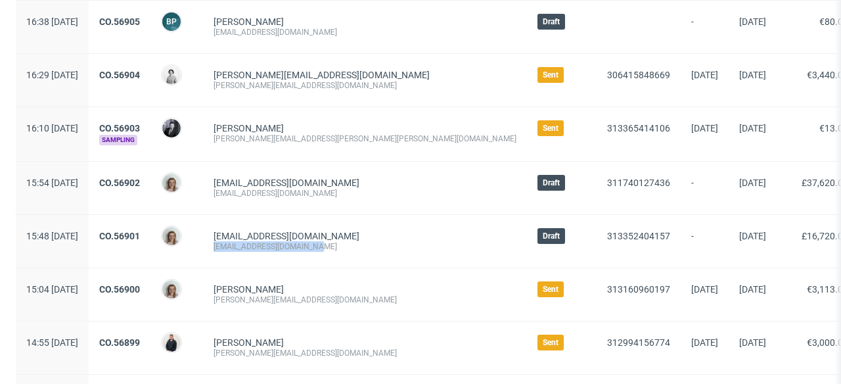
drag, startPoint x: 358, startPoint y: 246, endPoint x: 254, endPoint y: 246, distance: 104.5
click at [254, 246] on div "sarahhatton@wonderbly.com" at bounding box center [365, 246] width 303 height 11
copy div "sarahhatton@wonderbly.com"
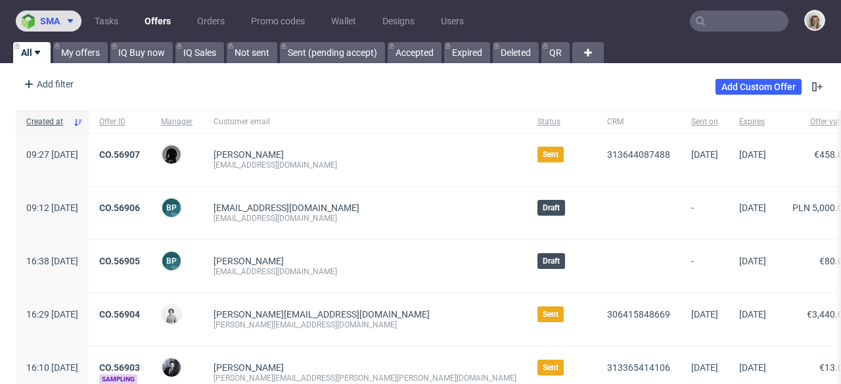
click at [46, 22] on span "sma" at bounding box center [50, 20] width 20 height 9
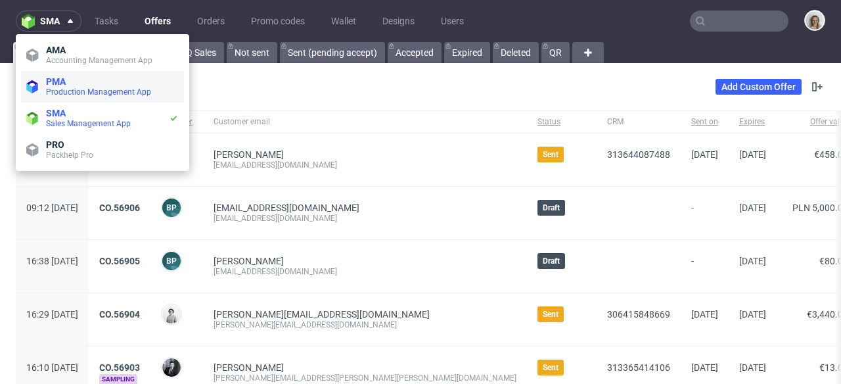
click at [51, 93] on span "Production Management App" at bounding box center [98, 91] width 105 height 9
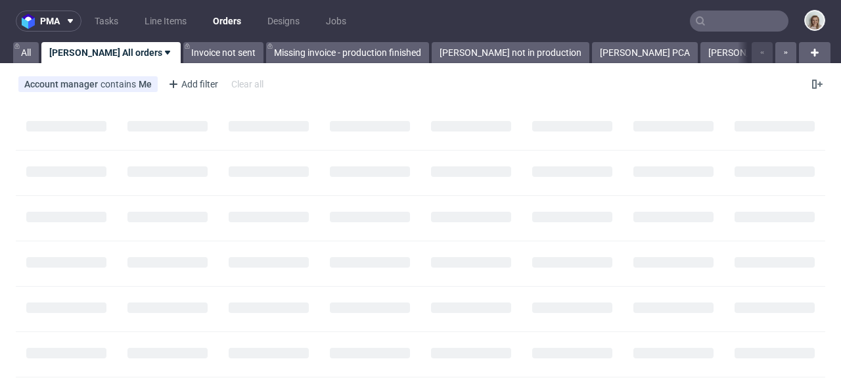
click at [701, 20] on input "text" at bounding box center [739, 21] width 99 height 21
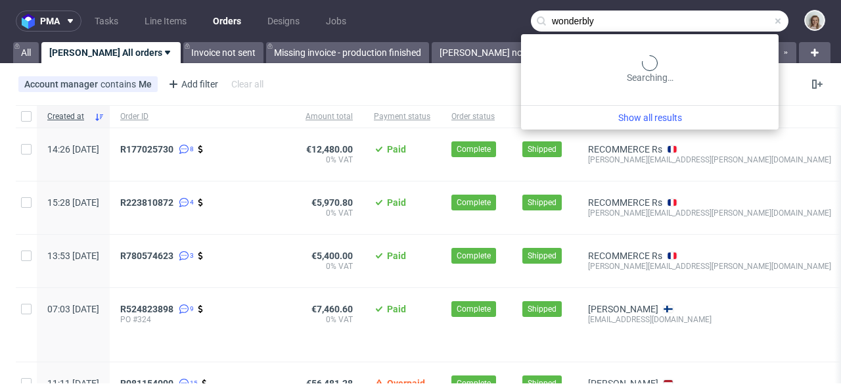
type input "wonderbly"
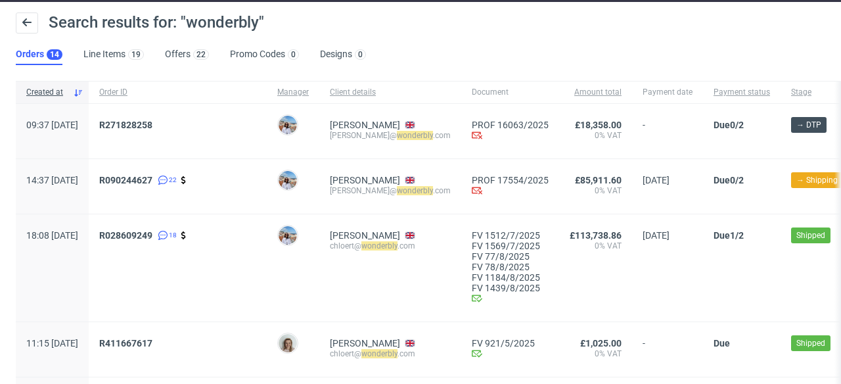
scroll to position [45, 0]
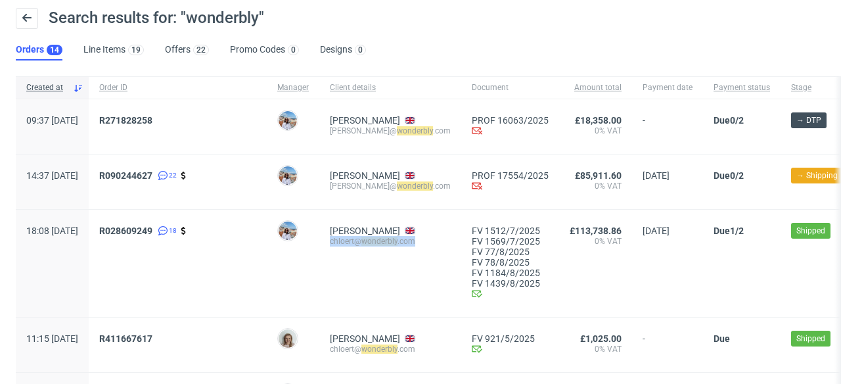
drag, startPoint x: 456, startPoint y: 241, endPoint x: 363, endPoint y: 241, distance: 93.3
click at [363, 241] on div "Chloe Rockell-Townsend chloert@ wonderbly .com" at bounding box center [390, 263] width 142 height 107
copy div "chloert@ wonderbly .com"
